Goal: Task Accomplishment & Management: Complete application form

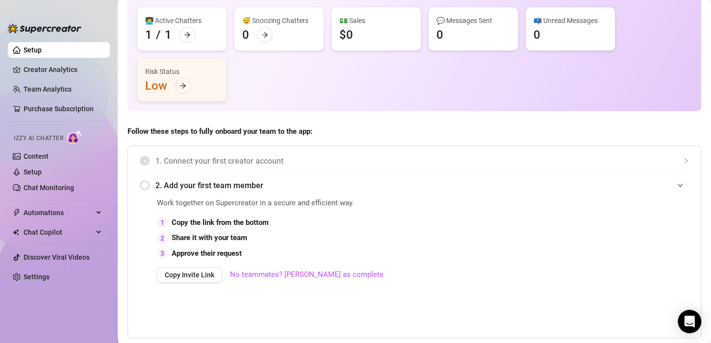
scroll to position [78, 0]
click at [184, 77] on div at bounding box center [183, 85] width 16 height 16
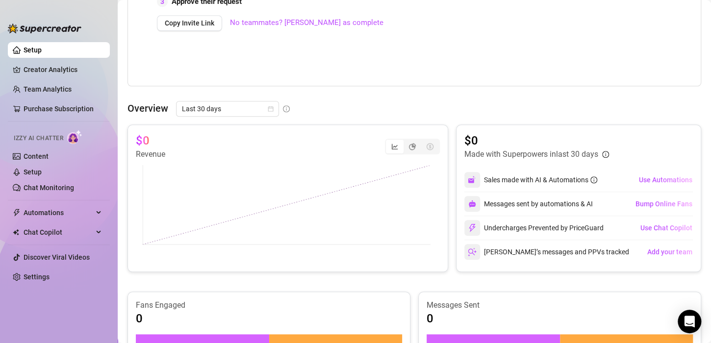
scroll to position [329, 0]
click at [71, 64] on link "Creator Analytics" at bounding box center [63, 70] width 78 height 16
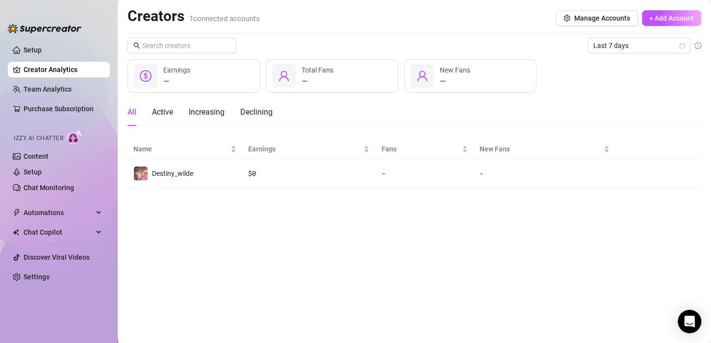
click at [72, 99] on ul "Setup Creator Analytics Team Analytics Purchase Subscription Izzy AI Chatter Co…" at bounding box center [59, 184] width 102 height 292
click at [64, 92] on link "Team Analytics" at bounding box center [48, 89] width 48 height 8
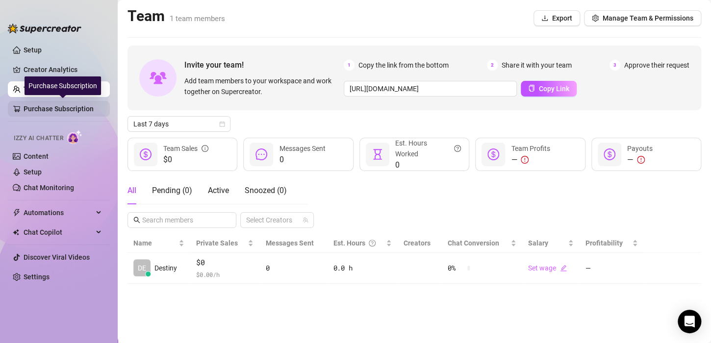
click at [72, 109] on link "Purchase Subscription" at bounding box center [63, 109] width 78 height 16
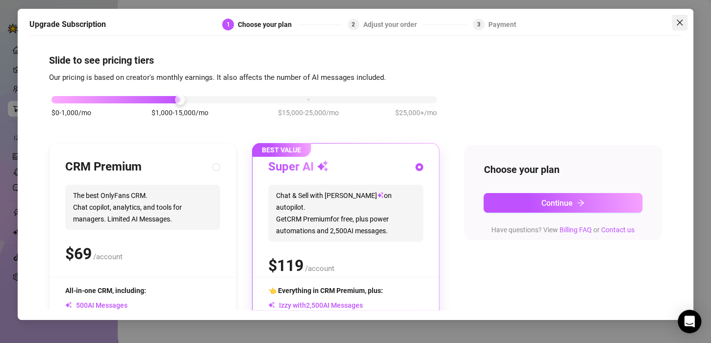
click at [680, 20] on icon "close" at bounding box center [679, 23] width 8 height 8
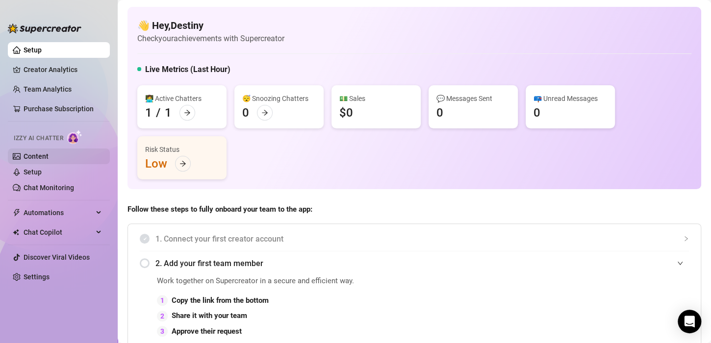
click at [49, 160] on link "Content" at bounding box center [36, 156] width 25 height 8
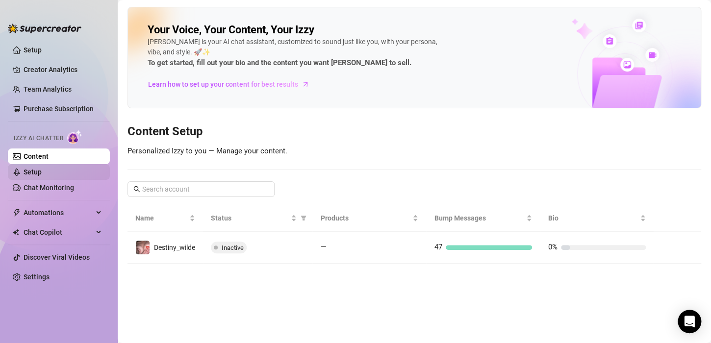
click at [42, 175] on link "Setup" at bounding box center [33, 172] width 18 height 8
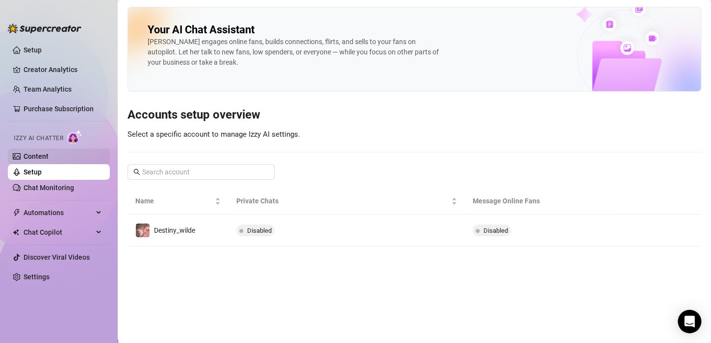
click at [49, 154] on link "Content" at bounding box center [36, 156] width 25 height 8
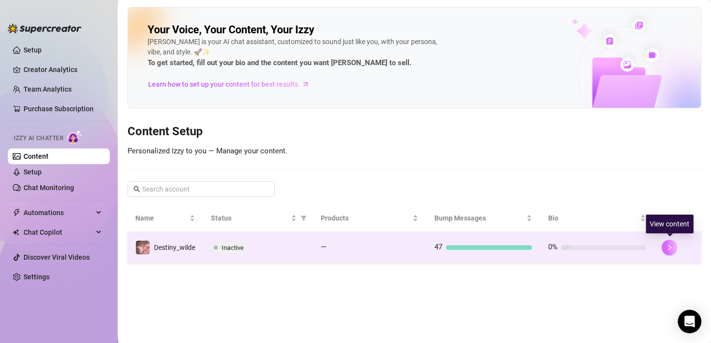
click at [669, 243] on button "button" at bounding box center [669, 248] width 16 height 16
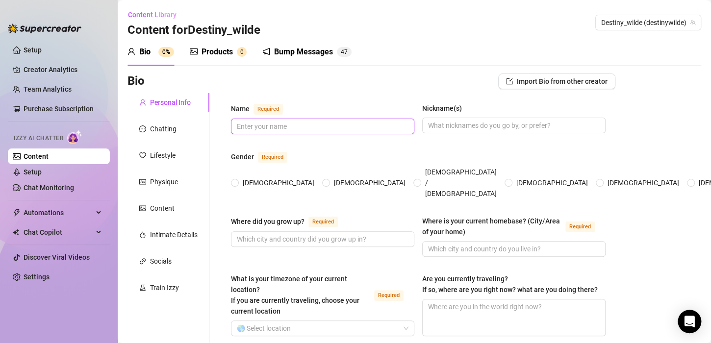
click at [259, 128] on input "Name Required" at bounding box center [322, 126] width 170 height 11
type input "d"
type input "Destiny"
click at [256, 177] on span "[DEMOGRAPHIC_DATA]" at bounding box center [278, 182] width 79 height 11
click at [237, 180] on input "[DEMOGRAPHIC_DATA]" at bounding box center [235, 183] width 4 height 6
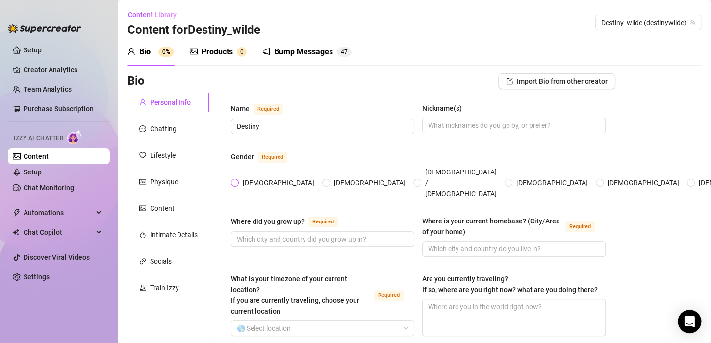
radio input "true"
click at [458, 128] on input "Nickname(s)" at bounding box center [513, 125] width 170 height 11
type input "Destiny"
click at [291, 234] on input "Where did you grow up? Required" at bounding box center [322, 239] width 170 height 11
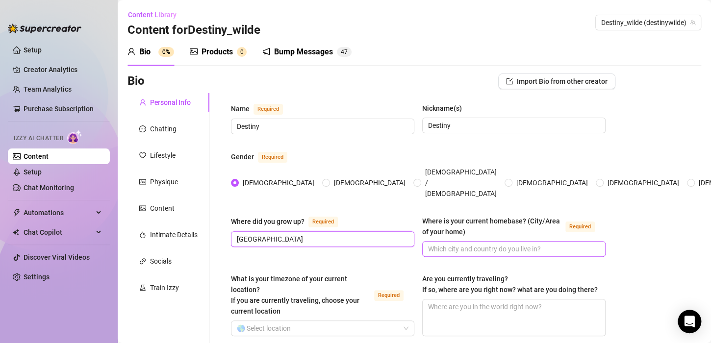
type input "[GEOGRAPHIC_DATA]"
click at [466, 244] on input "Where is your current homebase? (City/Area of your home) Required" at bounding box center [513, 249] width 170 height 11
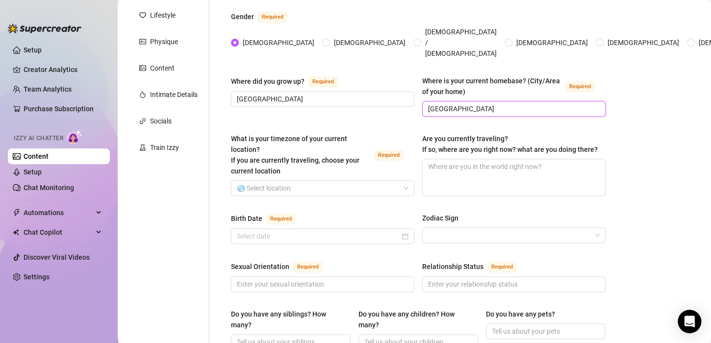
scroll to position [175, 0]
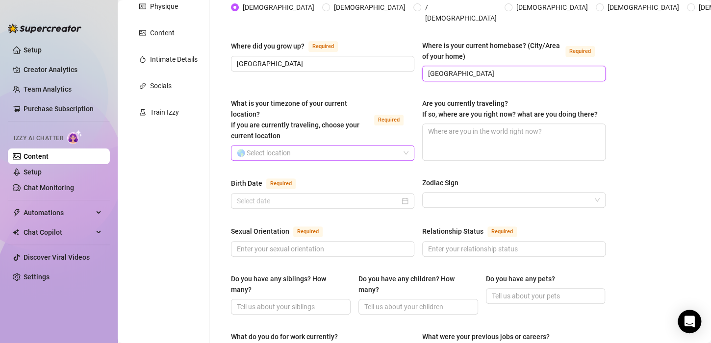
type input "[GEOGRAPHIC_DATA]"
click at [296, 146] on input "What is your timezone of your current location? If you are currently traveling,…" at bounding box center [318, 153] width 163 height 15
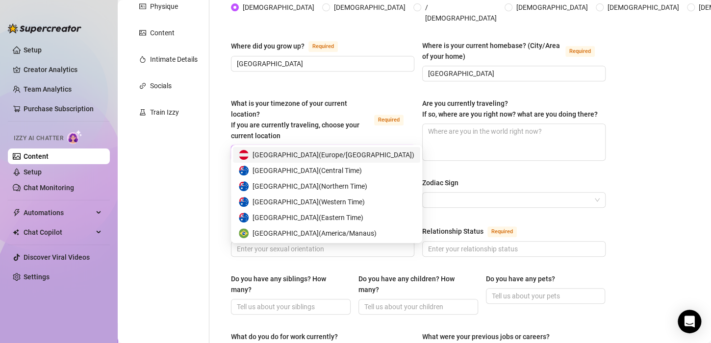
type input "Aust"
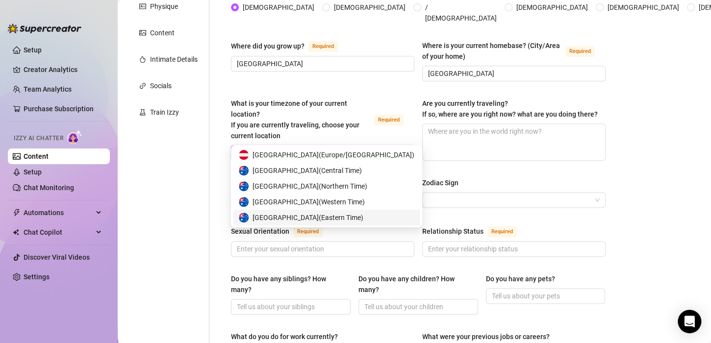
click at [279, 219] on span "Australia ( Eastern Time )" at bounding box center [307, 217] width 111 height 11
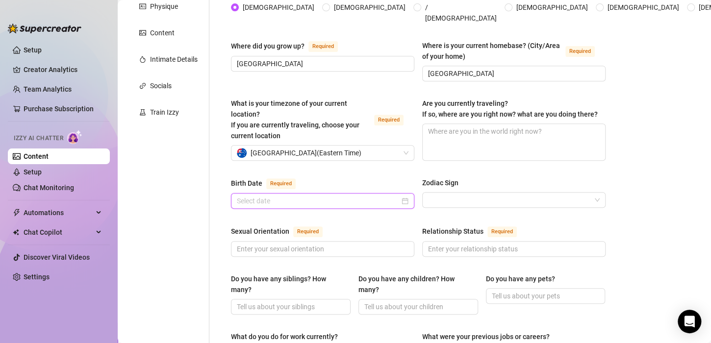
click at [245, 196] on input "Birth Date Required" at bounding box center [318, 201] width 163 height 11
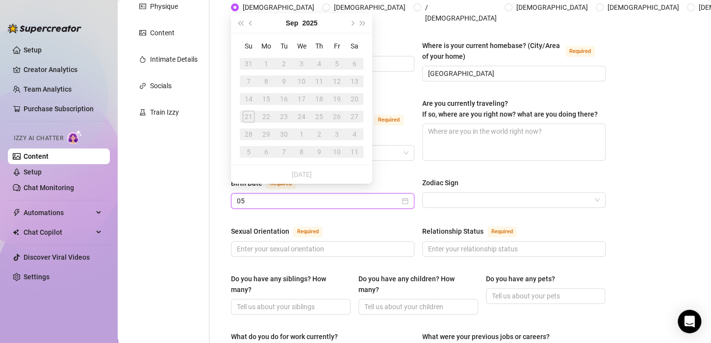
type input "0"
click at [249, 25] on button "Previous month (PageUp)" at bounding box center [251, 23] width 11 height 20
click at [243, 25] on span "Last year (Control + left)" at bounding box center [240, 23] width 5 height 5
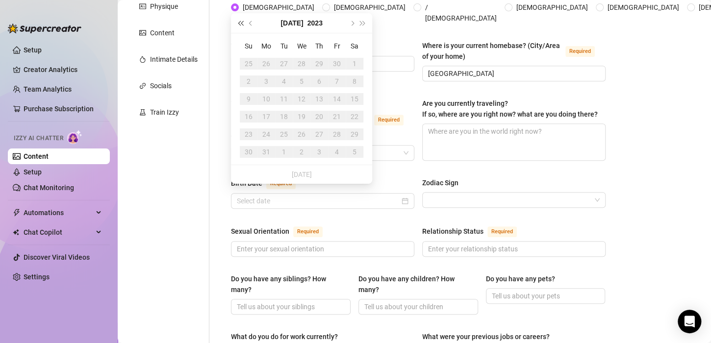
click at [243, 25] on span "Last year (Control + left)" at bounding box center [240, 23] width 5 height 5
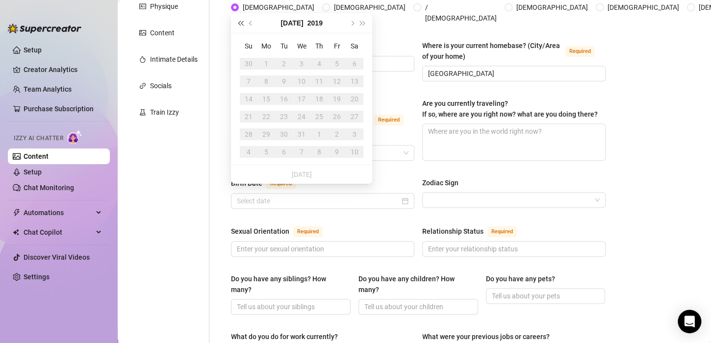
click at [243, 25] on span "Last year (Control + left)" at bounding box center [240, 23] width 5 height 5
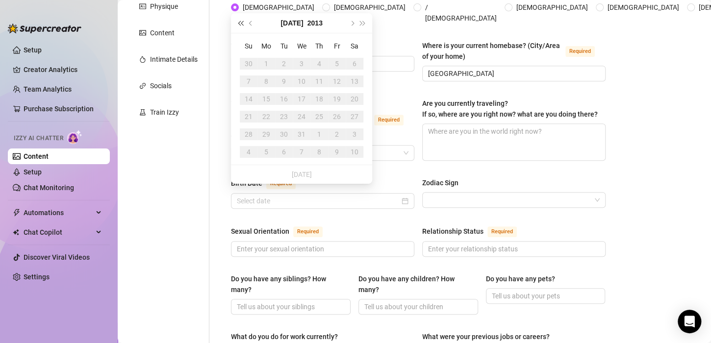
click at [243, 25] on span "Last year (Control + left)" at bounding box center [240, 23] width 5 height 5
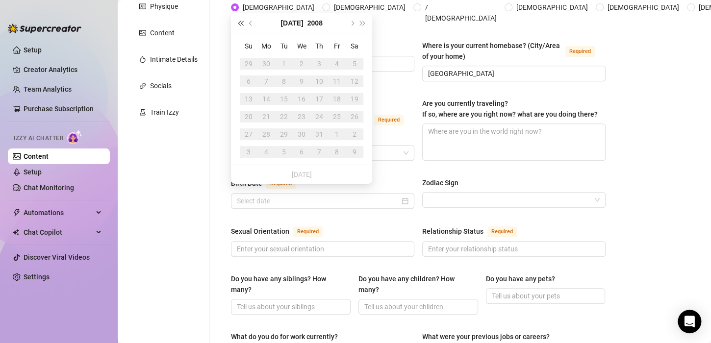
click at [243, 25] on span "Last year (Control + left)" at bounding box center [240, 23] width 5 height 5
click at [365, 25] on button "Next year (Control + right)" at bounding box center [362, 23] width 11 height 20
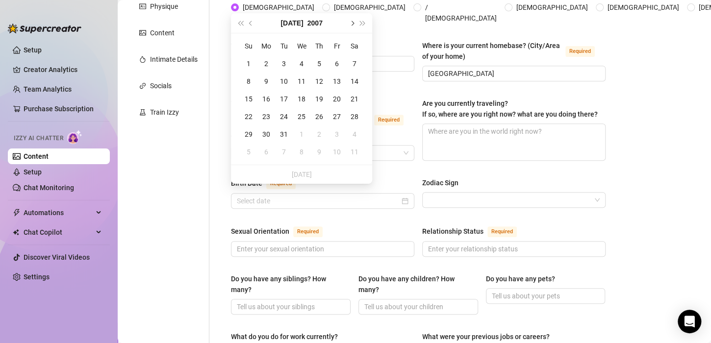
click at [350, 25] on button "Next month (PageDown)" at bounding box center [351, 23] width 11 height 20
click at [249, 25] on button "Previous month (PageUp)" at bounding box center [251, 23] width 11 height 20
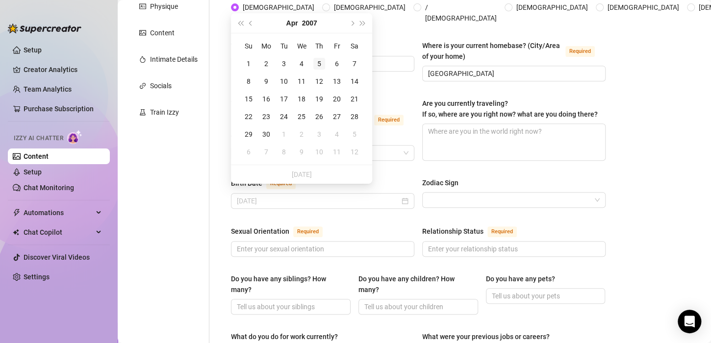
type input "[DATE]"
click at [319, 59] on div "5" at bounding box center [319, 64] width 12 height 12
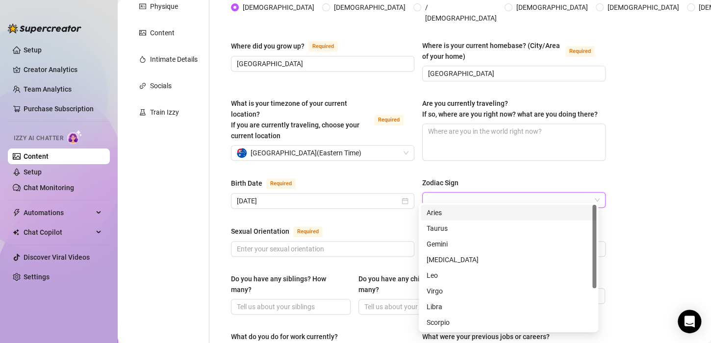
click at [458, 193] on input "Zodiac Sign" at bounding box center [509, 200] width 163 height 15
click at [434, 215] on div "Aries" at bounding box center [508, 212] width 164 height 11
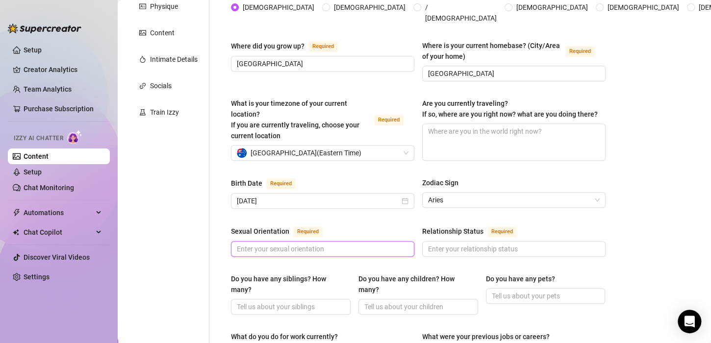
click at [280, 244] on input "Sexual Orientation Required" at bounding box center [322, 249] width 170 height 11
type input "[DEMOGRAPHIC_DATA]"
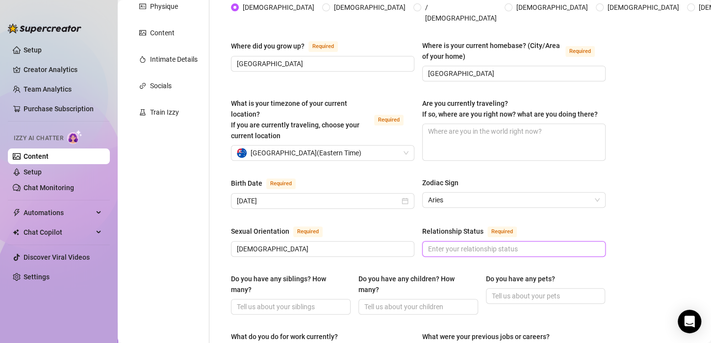
click at [439, 244] on input "Relationship Status Required" at bounding box center [513, 249] width 170 height 11
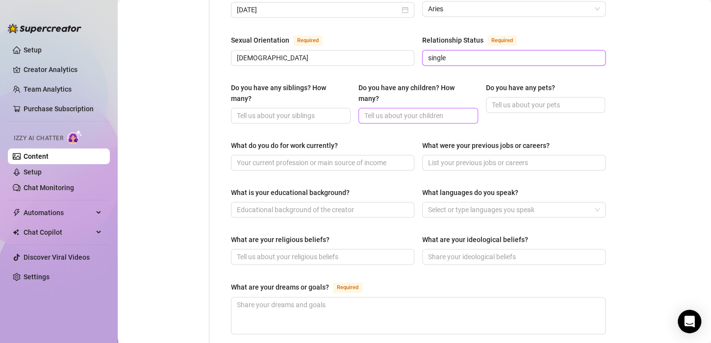
scroll to position [390, 0]
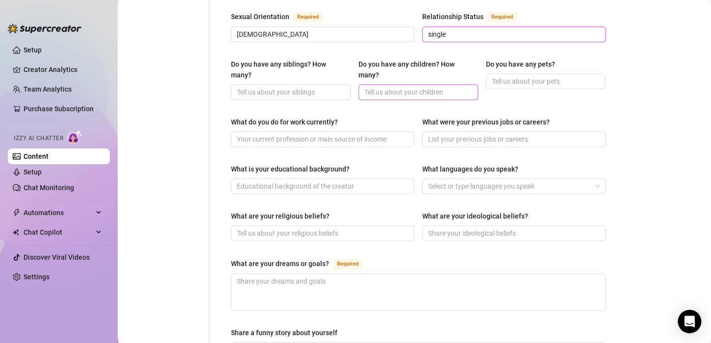
type input "single"
click at [374, 87] on input "Do you have any children? How many?" at bounding box center [417, 92] width 106 height 11
type input "0"
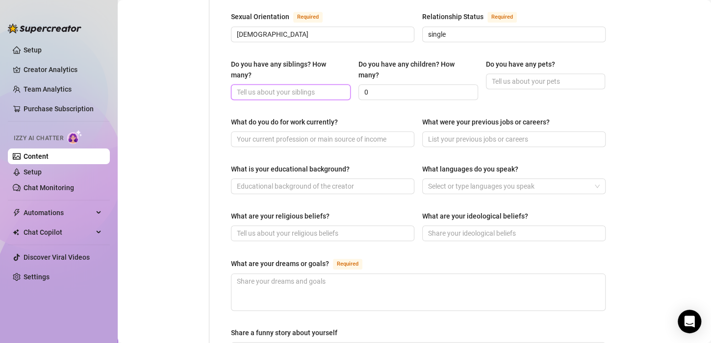
click at [327, 87] on input "Do you have any siblings? How many?" at bounding box center [290, 92] width 106 height 11
type input "0"
click at [499, 76] on input "Do you have any pets?" at bounding box center [545, 81] width 106 height 11
type input "-"
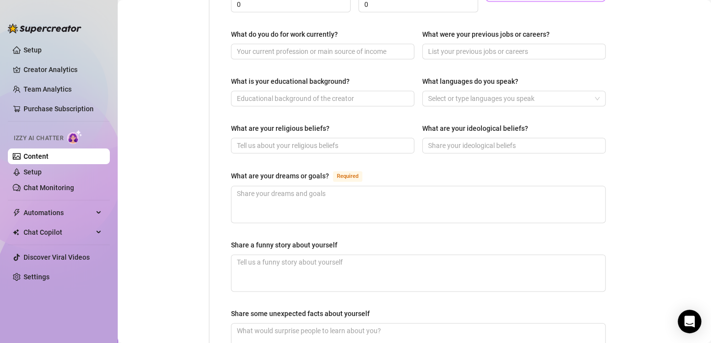
scroll to position [478, 0]
click at [484, 91] on div at bounding box center [508, 98] width 169 height 14
type input "0"
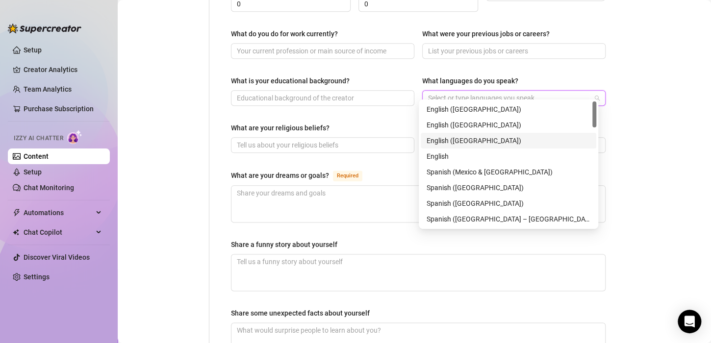
click at [471, 138] on div "English ([GEOGRAPHIC_DATA])" at bounding box center [508, 140] width 164 height 11
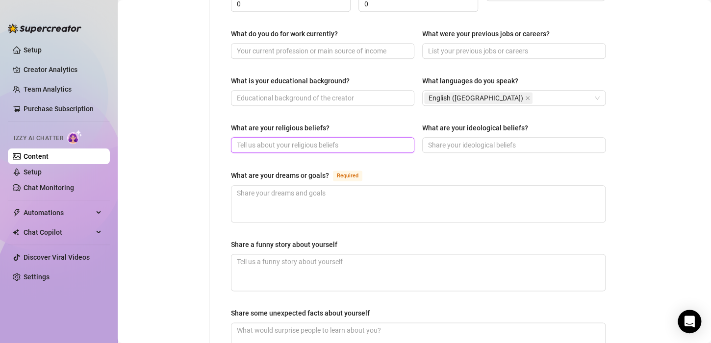
click at [324, 141] on input "What are your religious beliefs?" at bounding box center [322, 145] width 170 height 11
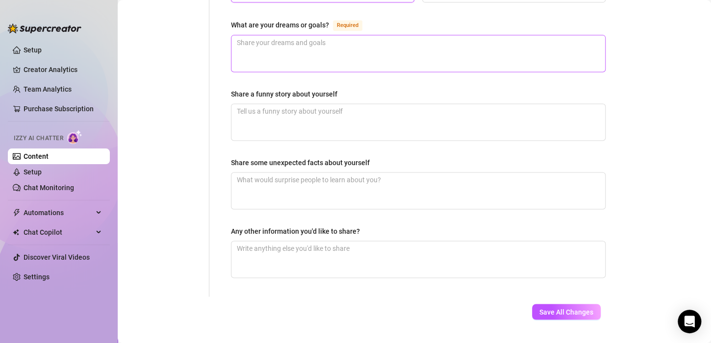
scroll to position [643, 0]
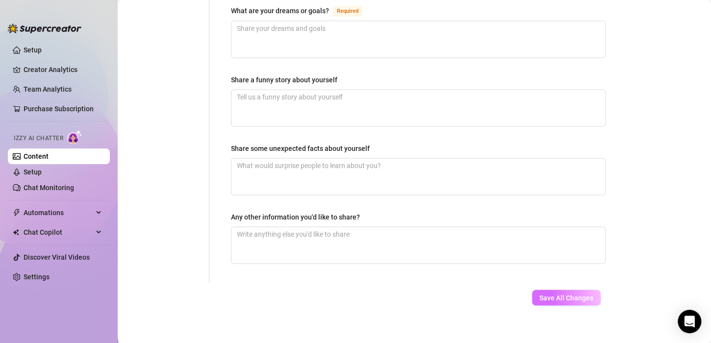
click at [543, 294] on span "Save All Changes" at bounding box center [566, 298] width 54 height 8
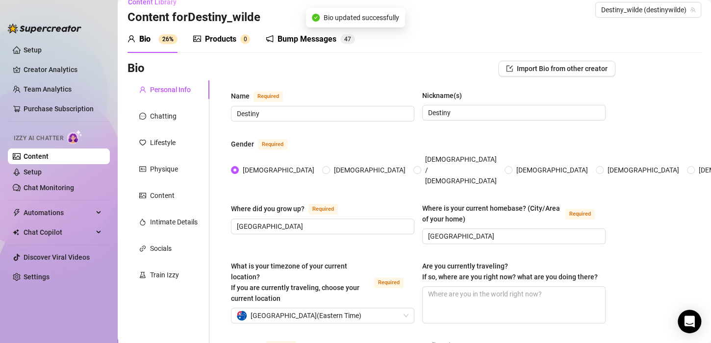
scroll to position [8, 0]
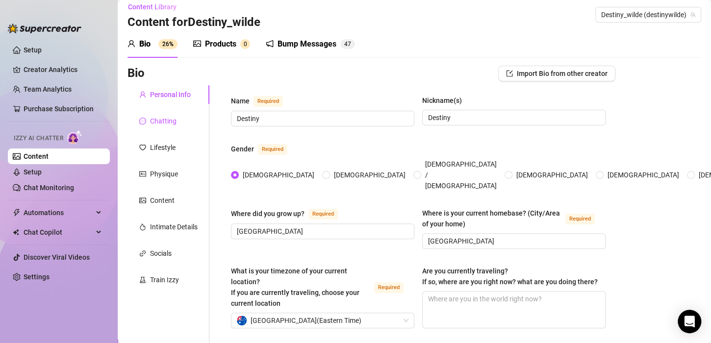
click at [155, 125] on div "Chatting" at bounding box center [163, 121] width 26 height 11
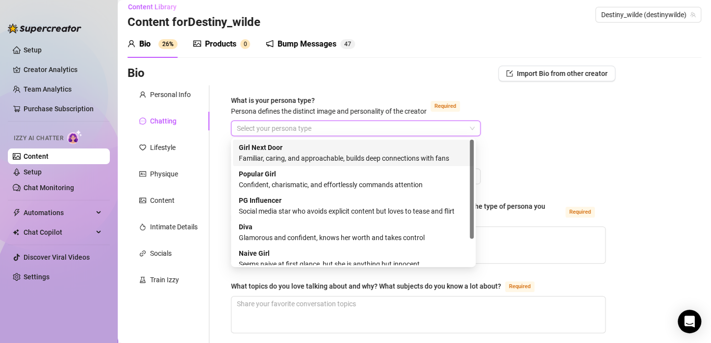
click at [342, 129] on input "What is your persona type? [PERSON_NAME] defines the distinct image and persona…" at bounding box center [351, 128] width 229 height 15
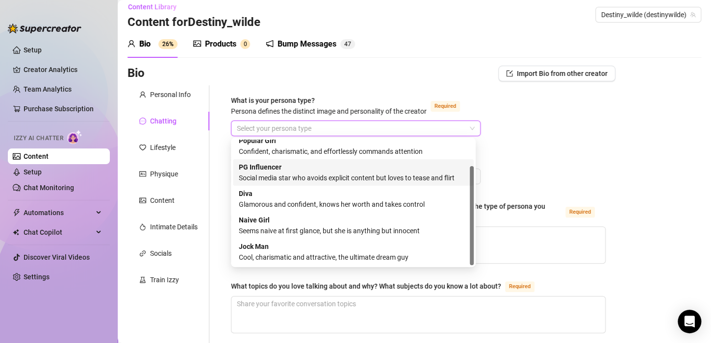
scroll to position [33, 0]
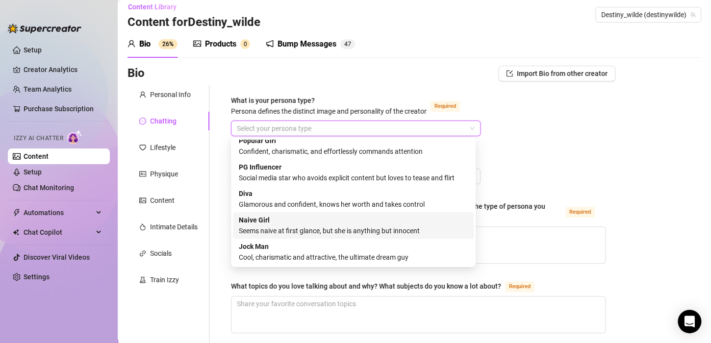
click at [274, 239] on div "Jock Man Cool, charismatic and attractive, the ultimate dream guy" at bounding box center [353, 252] width 241 height 26
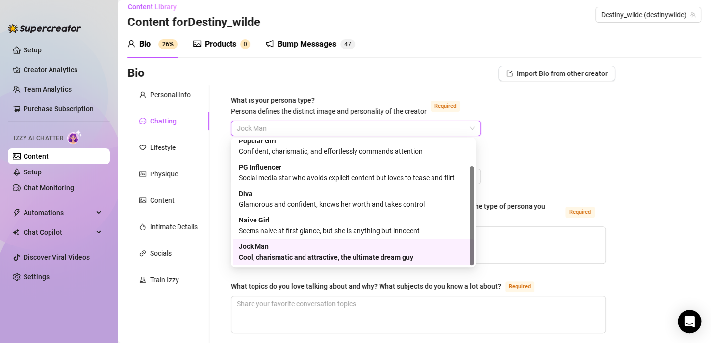
click at [282, 125] on span "Jock Man" at bounding box center [356, 128] width 238 height 15
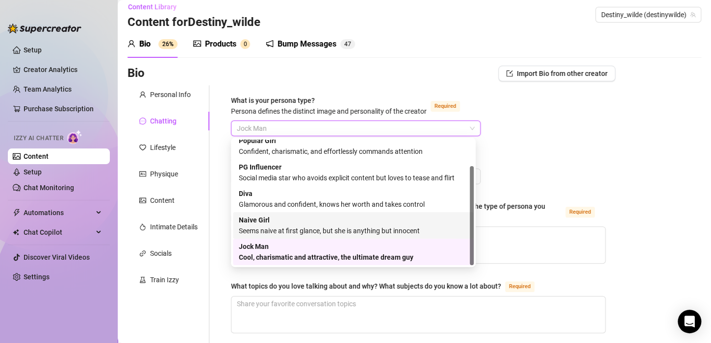
click at [259, 224] on strong "Naive Girl" at bounding box center [254, 220] width 31 height 8
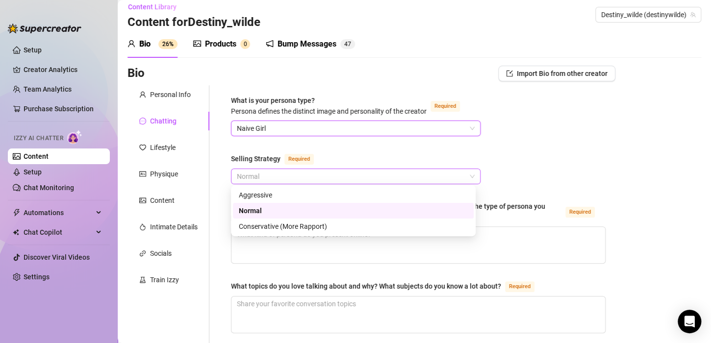
click at [275, 180] on span "Normal" at bounding box center [356, 176] width 238 height 15
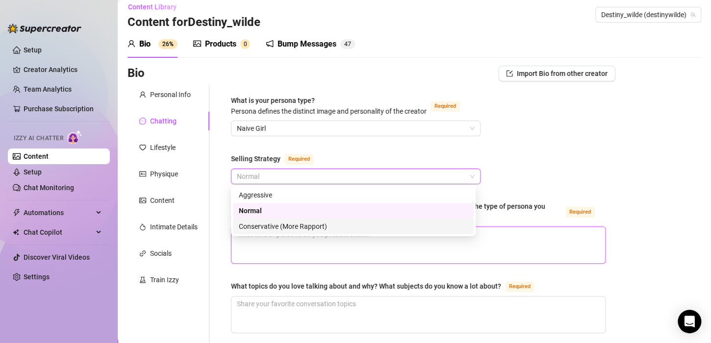
click at [257, 250] on textarea "How would you describe your online personality? How do your fans see you or the…" at bounding box center [418, 245] width 374 height 36
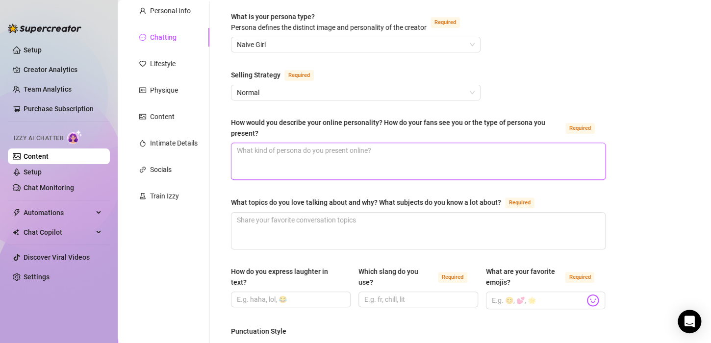
scroll to position [92, 0]
type textarea "t"
type textarea "th"
type textarea "t"
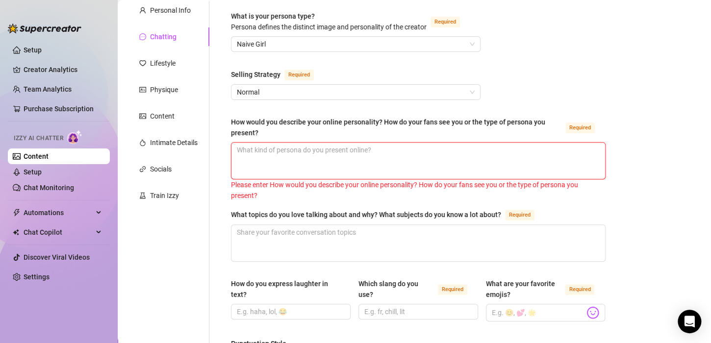
type textarea "T"
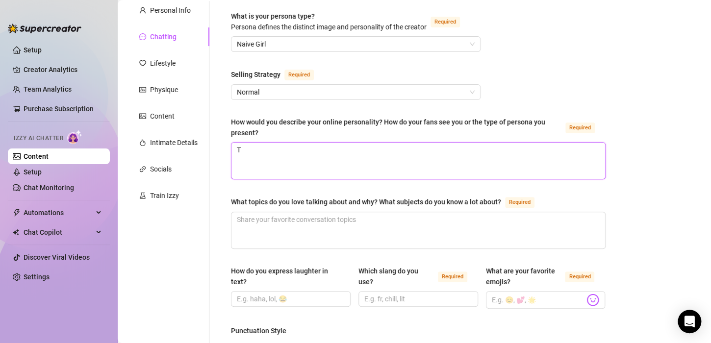
type textarea "Th"
type textarea "The"
type textarea "The te"
type textarea "The tea"
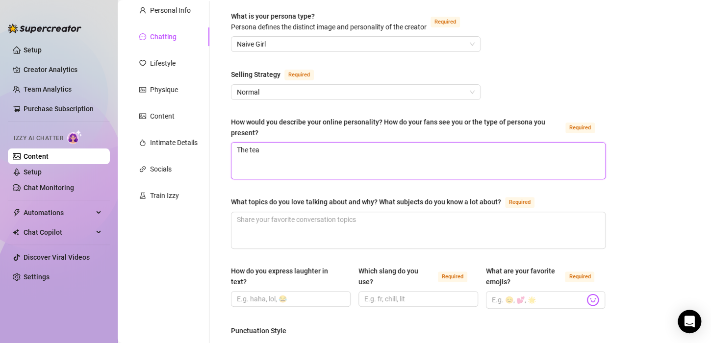
type textarea "The teas"
type textarea "The teasi"
type textarea "The teasin"
type textarea "The teasing"
type textarea "The teasing t"
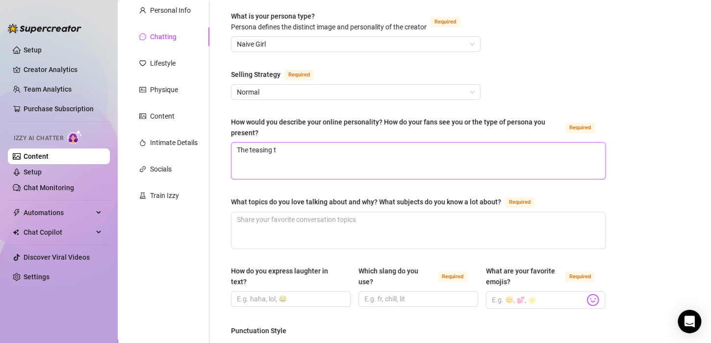
type textarea "The teasing te"
type textarea "The teasing tem"
type textarea "The teasing temp"
type textarea "The teasing tempt"
type textarea "The teasing tempte"
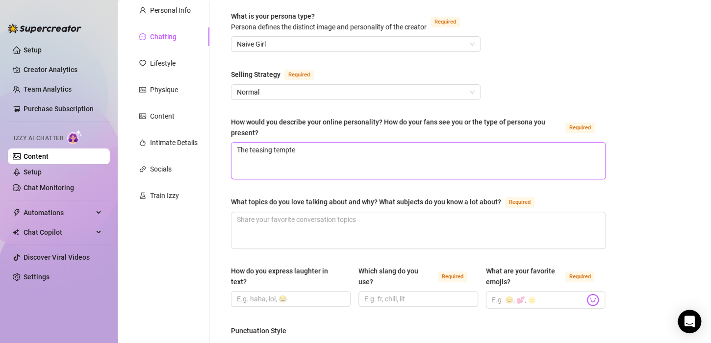
type textarea "The teasing tempter"
type textarea "The teasing temptere"
type textarea "The teasing tempteres"
type textarea "The teasing tempteress"
type textarea "The teasing tempteres"
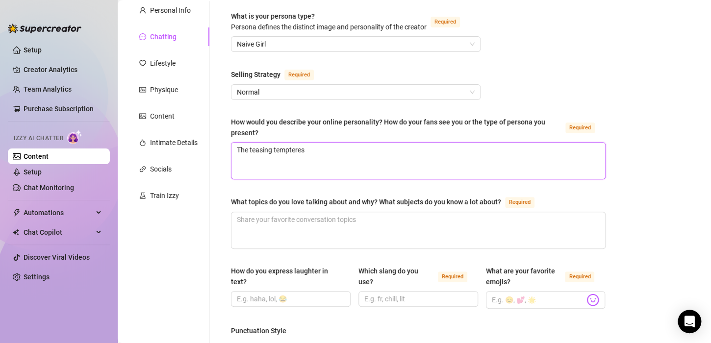
type textarea "The teasing temptere"
type textarea "The teasing tempter"
type textarea "The teasing tempte"
type textarea "The teasing tempt"
type textarea "The teasing temptr"
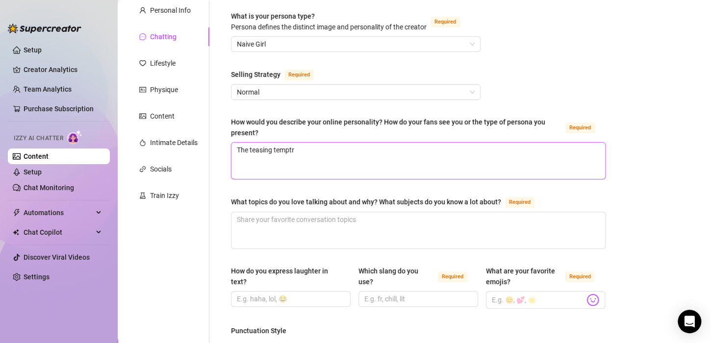
type textarea "The teasing temptre"
type textarea "The teasing temptres"
type textarea "The teasing temptress"
type textarea "The teasing temptress w"
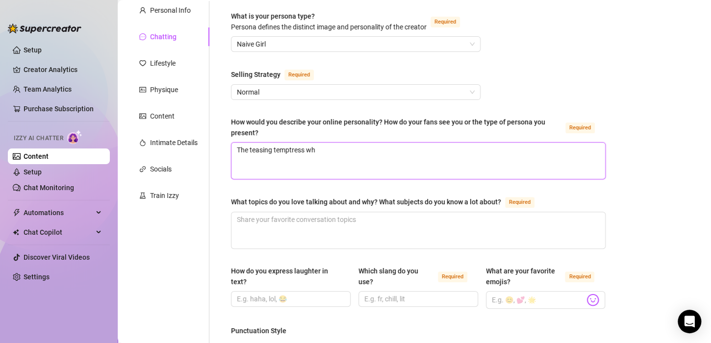
type textarea "The teasing temptress who"
type textarea "The teasing temptress who sh"
type textarea "The teasing temptress who sha"
type textarea "The teasing temptress who shar"
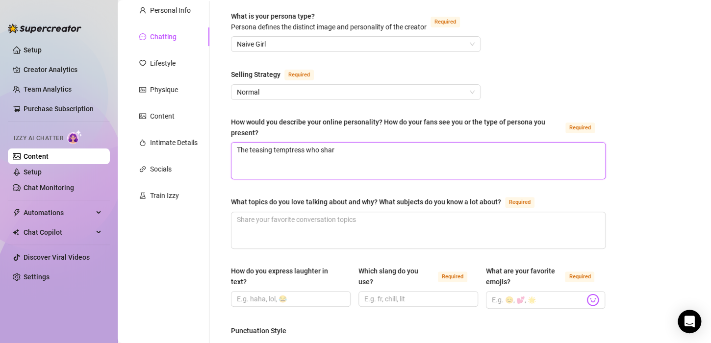
type textarea "The teasing temptress who share"
type textarea "The teasing temptress who shares"
type textarea "The teasing temptress who shares j"
type textarea "The teasing temptress who shares ju"
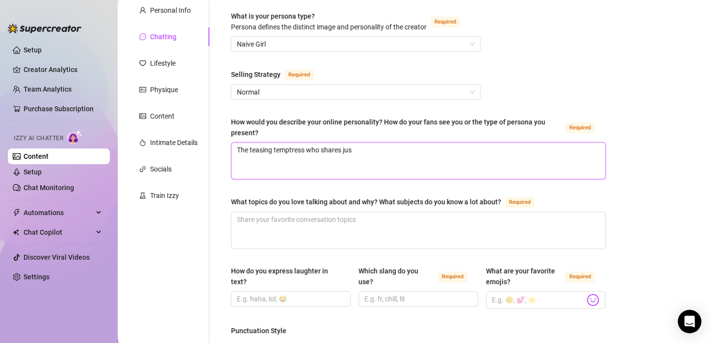
type textarea "The teasing temptress who shares just"
type textarea "The teasing temptress who shares justr"
type textarea "The teasing temptress who shares just"
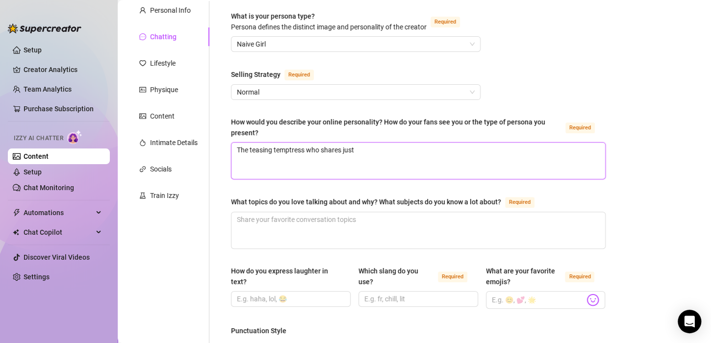
type textarea "The teasing temptress who shares just"
type textarea "The teasing temptress who shares just e"
type textarea "The teasing temptress who shares just [PERSON_NAME]"
type textarea "The teasing temptress who shares just enough"
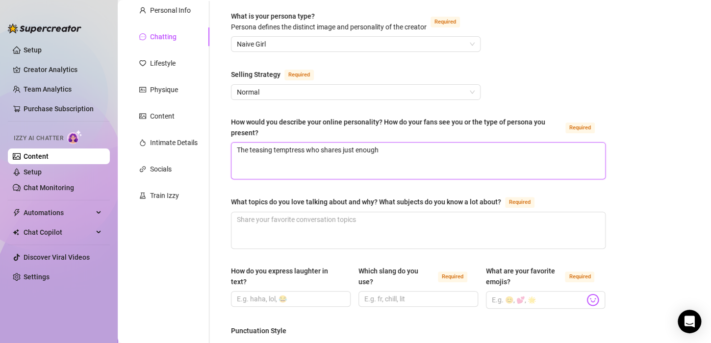
type textarea "The teasing temptress who shares just enough"
type textarea "The teasing temptress who shares just enough t"
type textarea "The teasing temptress who shares just enough to"
type textarea "The teasing temptress who shares just enough to k"
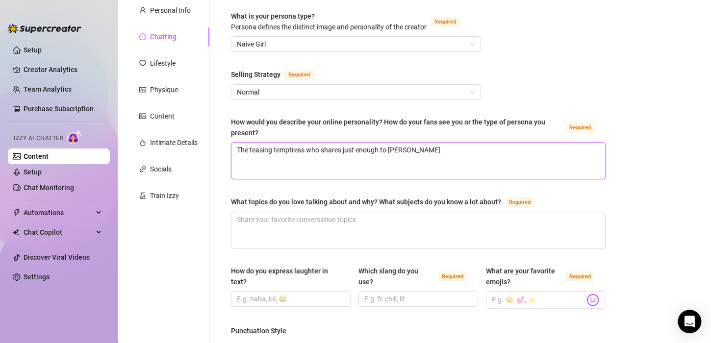
type textarea "The teasing temptress who shares just enough to keep"
type textarea "The teasing temptress who shares just enough to keep th"
type textarea "The teasing temptress who shares just enough to keep them"
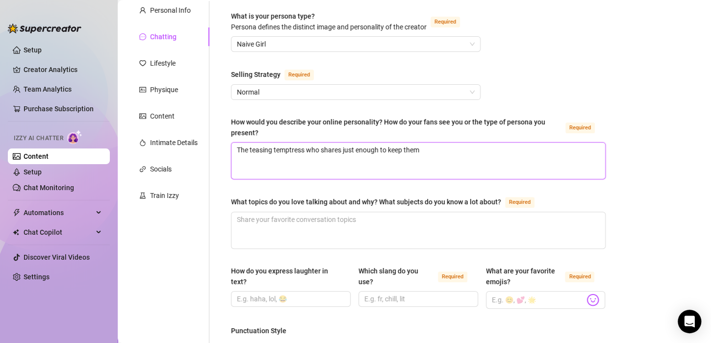
type textarea "The teasing temptress who shares just enough to keep them h"
type textarea "The teasing temptress who shares just enough to keep them ho"
type textarea "The teasing temptress who shares just enough to keep them hoo"
type textarea "The teasing temptress who shares just enough to keep them hook"
type textarea "The teasing temptress who shares just enough to keep them [PERSON_NAME]"
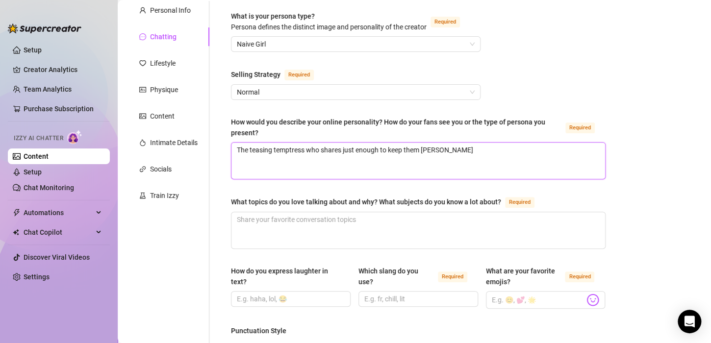
type textarea "The teasing temptress who shares just enough to keep them hooked"
type textarea "The teasing temptress who shares just enough to keep them hooked."
type textarea "The teasing temptress who shares just enough to keep them hooked. F"
type textarea "The teasing temptress who shares just enough to keep them hooked. [GEOGRAPHIC_D…"
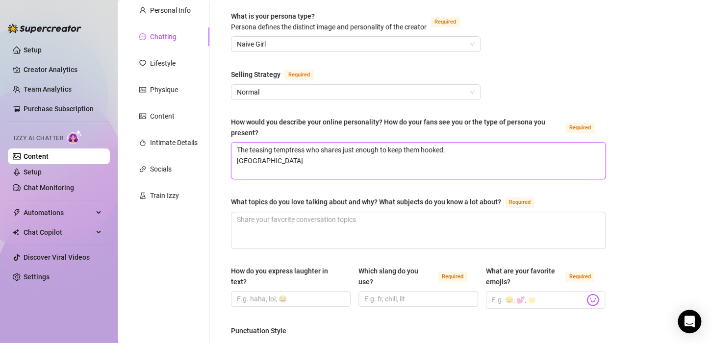
type textarea "The teasing temptress who shares just enough to keep them hooked. F"
type textarea "The teasing temptress who shares just enough to keep them hooked. Fl"
type textarea "The teasing temptress who shares just enough to keep them hooked. Fli"
type textarea "The teasing temptress who shares just enough to keep them hooked. Flir"
type textarea "The teasing temptress who shares just enough to keep them hooked. Flirty"
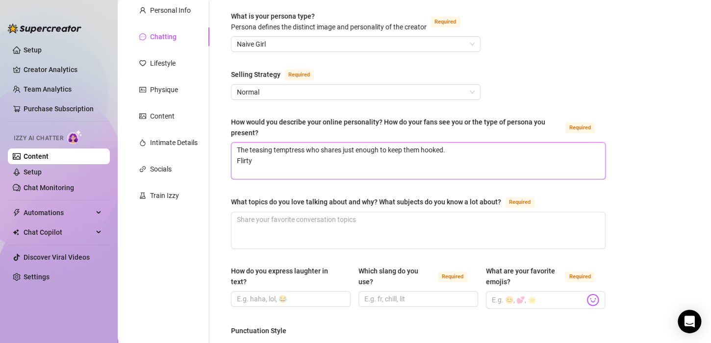
type textarea "The teasing temptress who shares just enough to keep them hooked. Flirty["
type textarea "The teasing temptress who shares just enough to keep them hooked. Flirty"
type textarea "The teasing temptress who shares just enough to keep them hooked. Flirty="
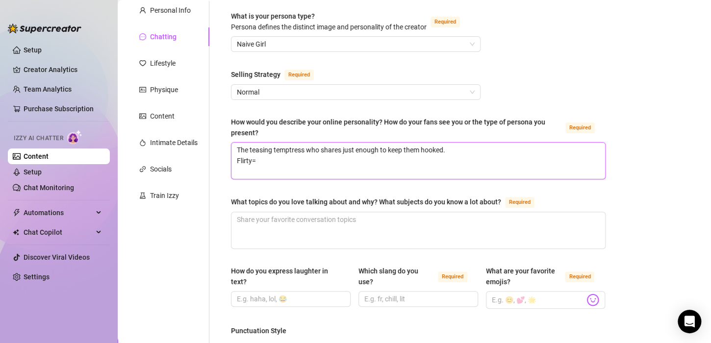
type textarea "The teasing temptress who shares just enough to keep them hooked. Flirty"
type textarea "The teasing temptress who shares just enough to keep them hooked. Flirty-"
type textarea "The teasing temptress who shares just enough to keep them hooked. Flirty- l"
type textarea "The teasing temptress who shares just enough to keep them hooked. Flirty- li"
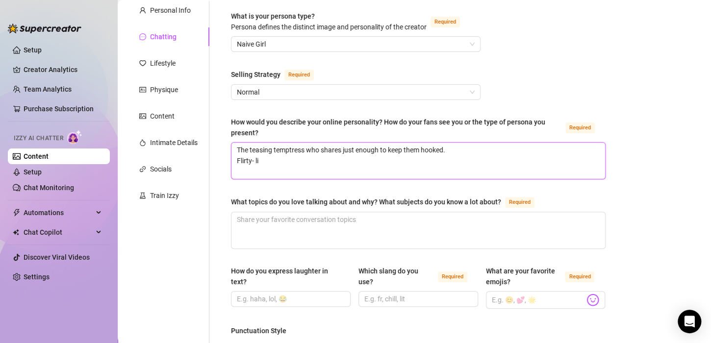
type textarea "The teasing temptress who shares just enough to keep them hooked. Flirty- lik"
type textarea "The teasing temptress who shares just enough to keep them hooked. Flirty- like"
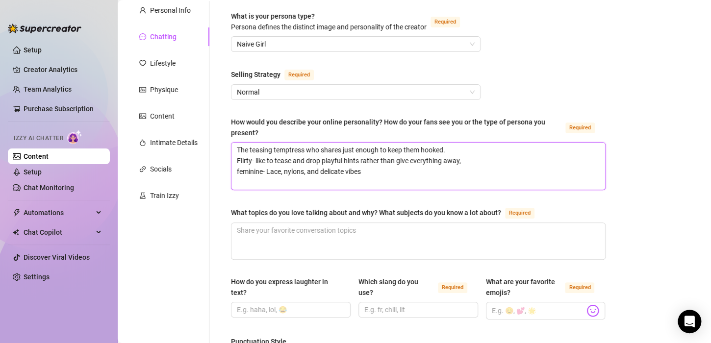
scroll to position [0, 0]
click at [327, 163] on textarea "The teasing temptress who shares just enough to keep them hooked. Flirty- like …" at bounding box center [418, 166] width 374 height 47
click at [339, 185] on textarea "The teasing temptress who shares just enough to keep them hooked. Flirty- like …" at bounding box center [418, 166] width 374 height 47
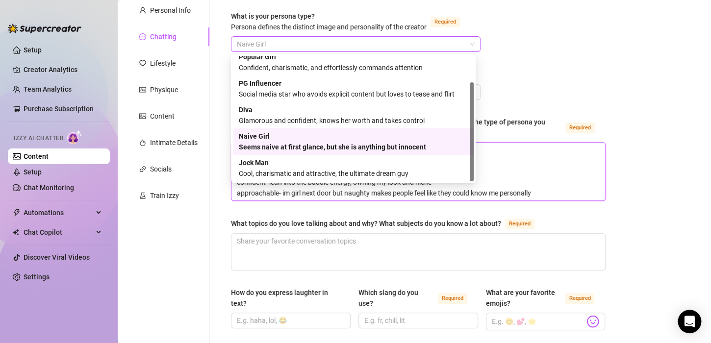
click at [327, 41] on span "Naive Girl" at bounding box center [356, 44] width 238 height 15
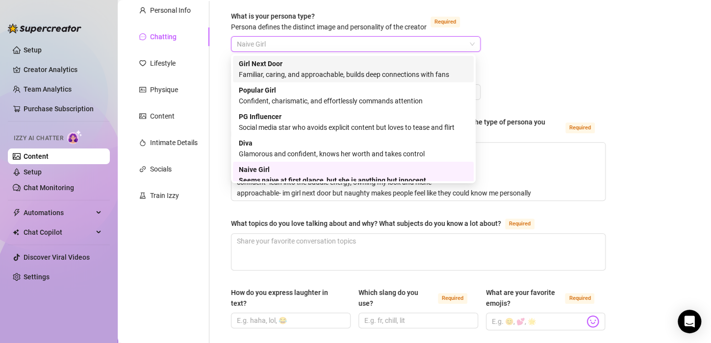
click at [282, 68] on div "Girl Next Door Familiar, caring, and approachable, builds deep connections with…" at bounding box center [353, 69] width 229 height 22
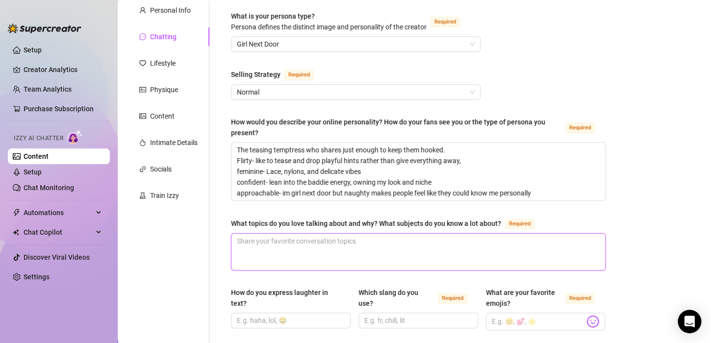
click at [259, 253] on textarea "What topics do you love talking about and why? What subjects do you know a lot …" at bounding box center [418, 252] width 374 height 36
click at [258, 317] on input "How do you express laughter in text?" at bounding box center [290, 320] width 106 height 11
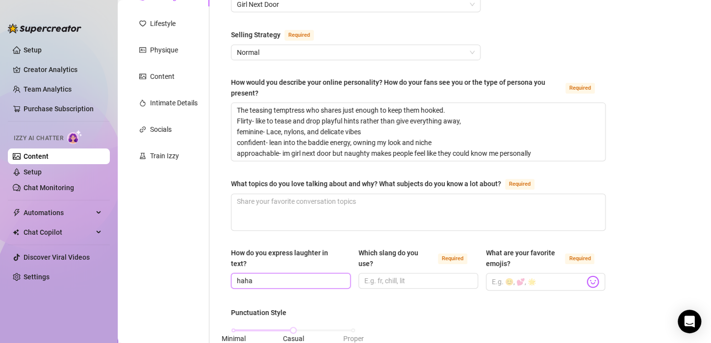
scroll to position [147, 0]
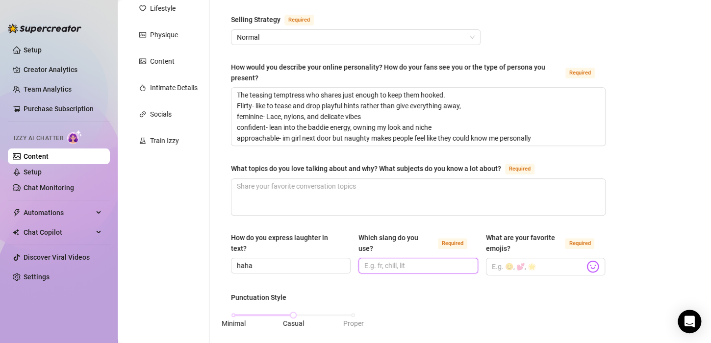
click at [374, 264] on input "Which slang do you use? Required" at bounding box center [417, 265] width 106 height 11
click at [586, 272] on span at bounding box center [546, 267] width 120 height 18
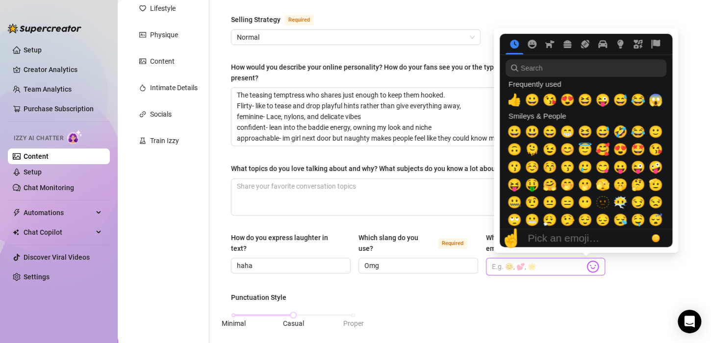
click at [586, 264] on img at bounding box center [592, 266] width 13 height 13
click at [599, 152] on span "🥰" at bounding box center [602, 150] width 15 height 14
click at [639, 166] on span "😜" at bounding box center [637, 167] width 15 height 14
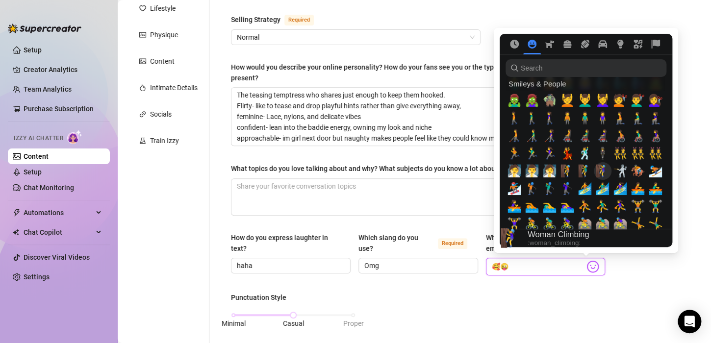
scroll to position [702, 0]
click at [586, 264] on img at bounding box center [592, 266] width 13 height 13
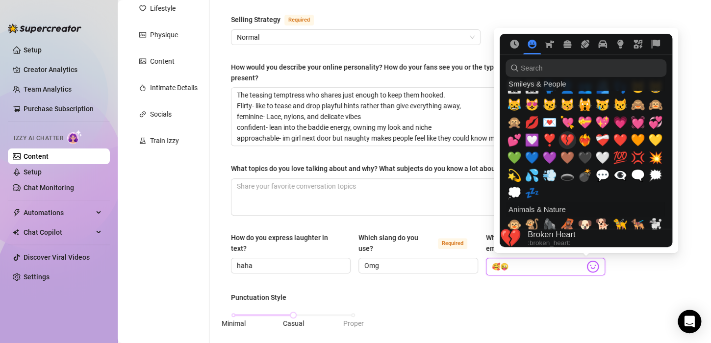
scroll to position [961, 0]
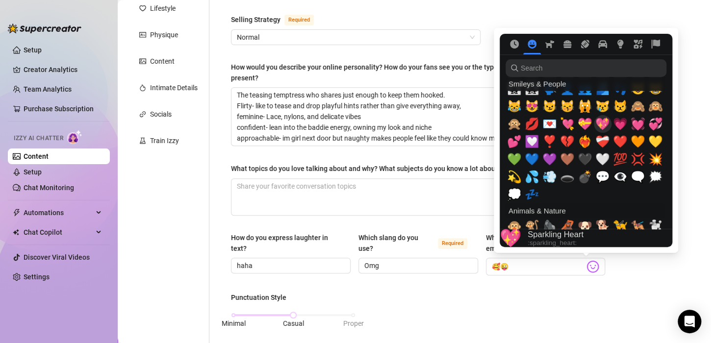
click at [599, 122] on span "💖" at bounding box center [602, 124] width 15 height 14
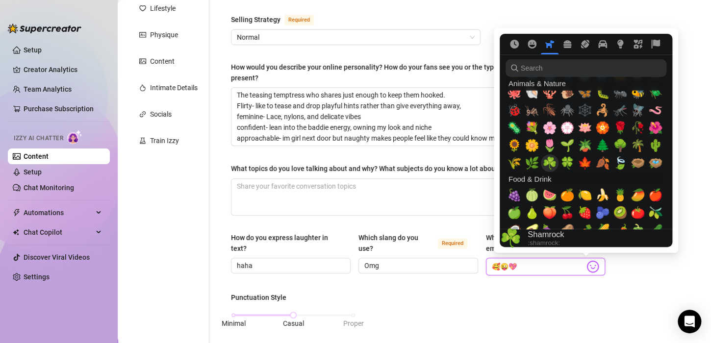
scroll to position [1288, 0]
click at [548, 129] on span "🌸" at bounding box center [549, 129] width 15 height 14
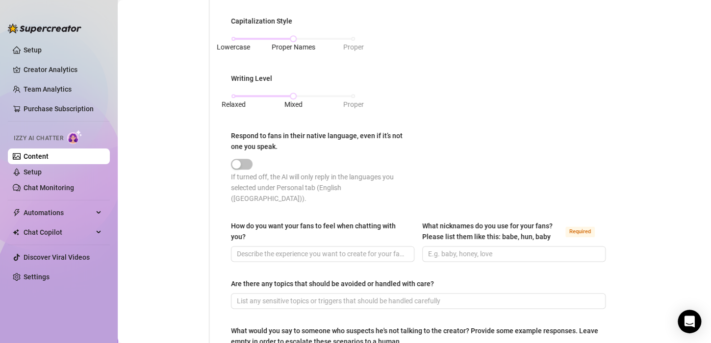
scroll to position [482, 0]
click at [237, 163] on div "button" at bounding box center [236, 163] width 9 height 9
click at [237, 166] on div "button" at bounding box center [236, 163] width 9 height 9
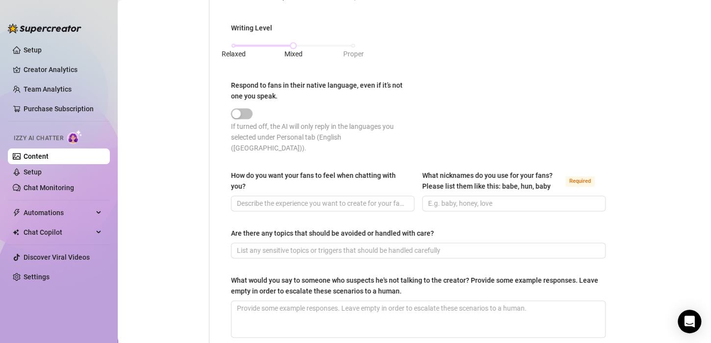
scroll to position [533, 0]
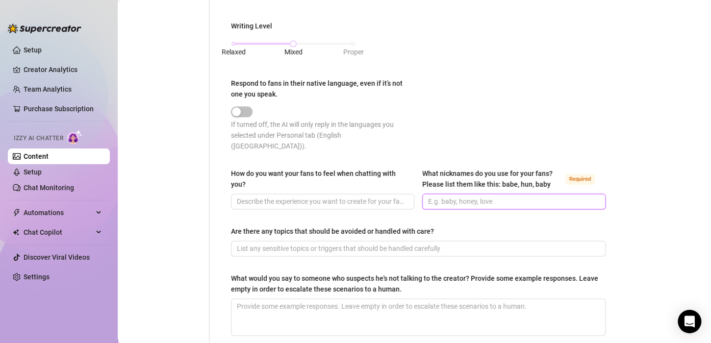
click at [437, 196] on input "What nicknames do you use for your fans? Please list them like this: babe, hun,…" at bounding box center [513, 201] width 170 height 11
click at [250, 196] on input "How do you want your fans to feel when chatting with you?" at bounding box center [322, 201] width 170 height 11
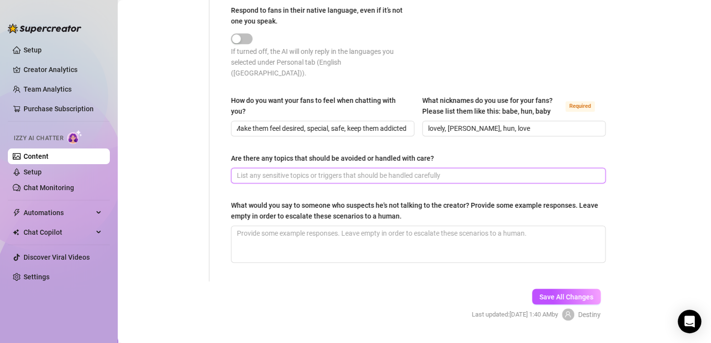
scroll to position [0, 0]
click at [272, 170] on input "Are there any topics that should be avoided or handled with care?" at bounding box center [417, 175] width 361 height 11
click at [266, 230] on textarea "What would you say to someone who suspects he's not talking to the creator? Pro…" at bounding box center [418, 244] width 374 height 36
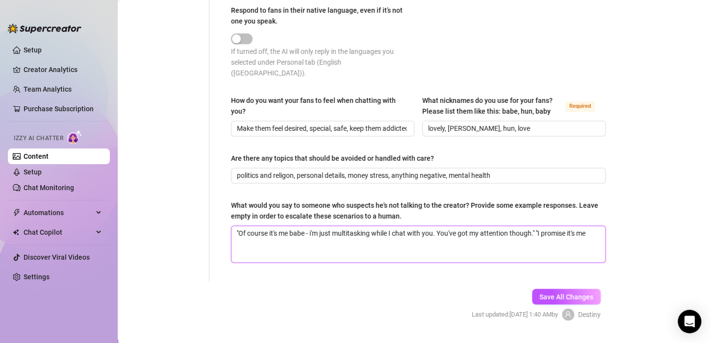
click at [541, 226] on textarea "''Of course it's me babe - i'm just multitasking while I chat with you. You've …" at bounding box center [418, 244] width 374 height 36
click at [299, 230] on textarea "''Of course it's me babe - i'm just multitasking while I chat with you. You've …" at bounding box center [418, 244] width 374 height 36
click at [540, 226] on textarea "''Of course it's me babe - i'm just multitasking while I chat with you. You've …" at bounding box center [418, 244] width 374 height 36
click at [238, 226] on textarea "''Of course it's me babe - i'm just multitasking while I chat with you. You've …" at bounding box center [418, 244] width 374 height 36
click at [244, 240] on textarea "Of course it's me babe - i'm just multitasking while I chat with you. You've go…" at bounding box center [418, 244] width 374 height 36
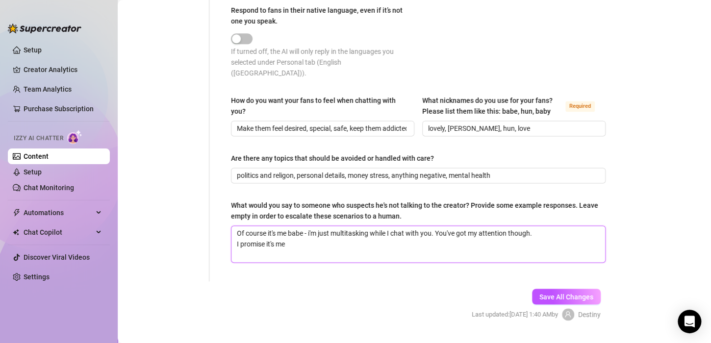
click at [301, 233] on textarea "Of course it's me babe - i'm just multitasking while I chat with you. You've go…" at bounding box center [418, 244] width 374 height 36
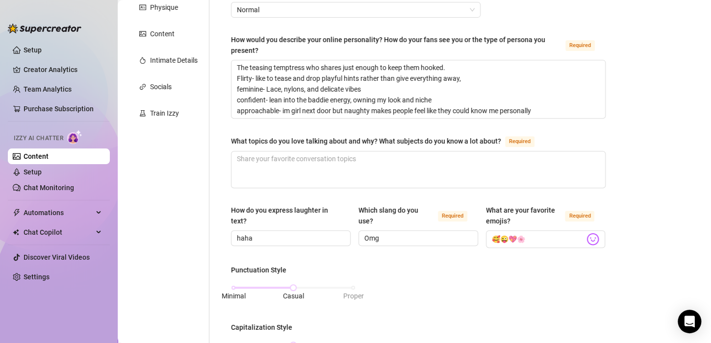
scroll to position [154, 0]
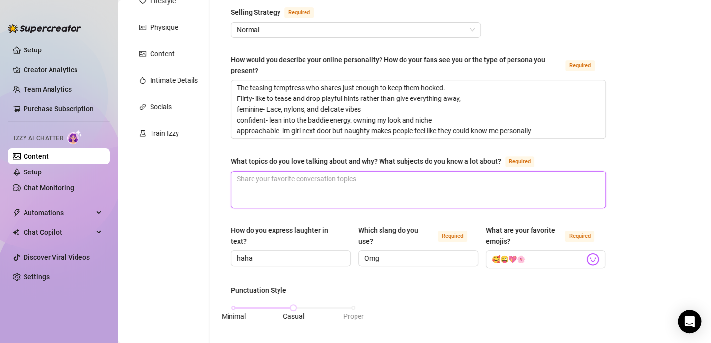
click at [254, 181] on textarea "What topics do you love talking about and why? What subjects do you know a lot …" at bounding box center [418, 190] width 374 height 36
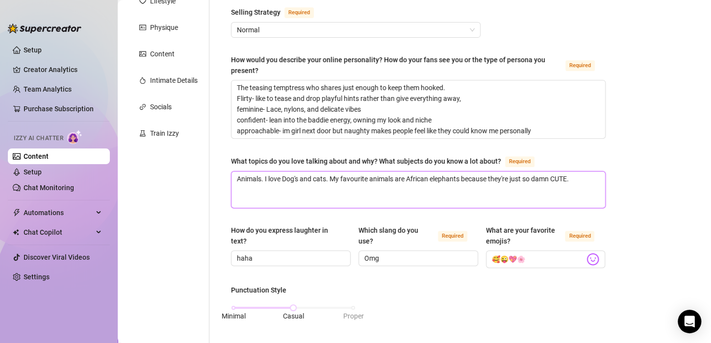
click at [333, 179] on textarea "Animals. I love Dog's and cats. My favourite animals are African elephants beca…" at bounding box center [418, 190] width 374 height 36
click at [482, 179] on textarea "Animals. I love Dog's and cats. My favourite dog breed are italian greyhounds. …" at bounding box center [418, 190] width 374 height 36
click at [559, 177] on textarea "Animals. I love Dog's and cats. My favourite dog breed are italian greyhounds. …" at bounding box center [418, 190] width 374 height 36
click at [508, 185] on textarea "Animals. I love Dog's and cats. My favourite dog breed are italian greyhounds. …" at bounding box center [418, 190] width 374 height 36
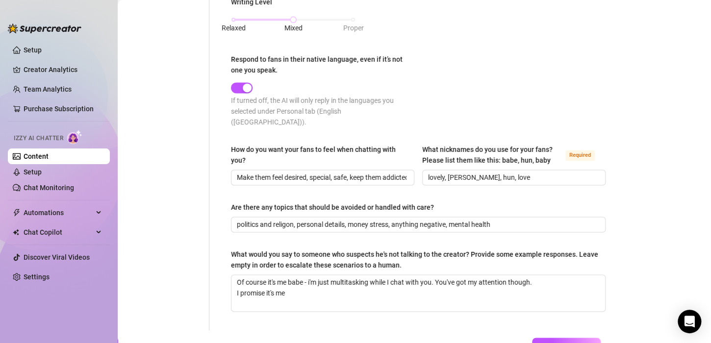
scroll to position [650, 0]
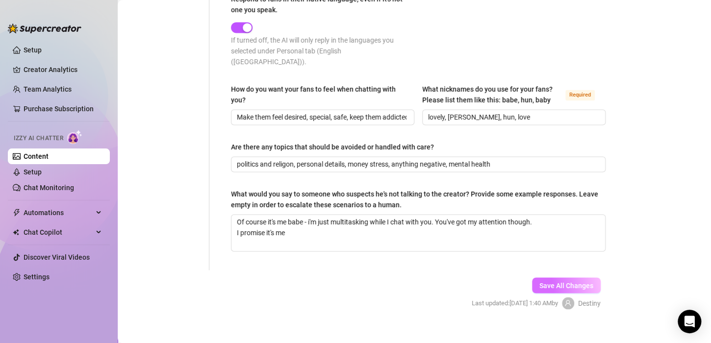
click at [541, 281] on span "Save All Changes" at bounding box center [566, 285] width 54 height 8
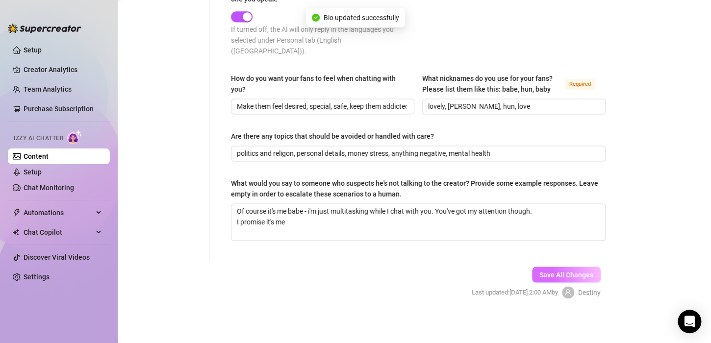
scroll to position [639, 0]
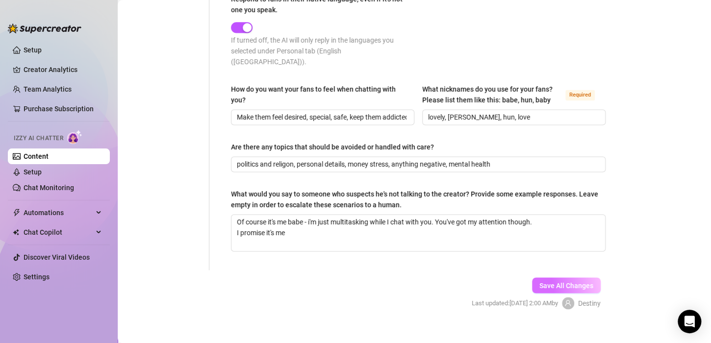
click at [544, 277] on button "Save All Changes" at bounding box center [566, 285] width 69 height 16
click at [543, 281] on span "Save All Changes" at bounding box center [566, 285] width 54 height 8
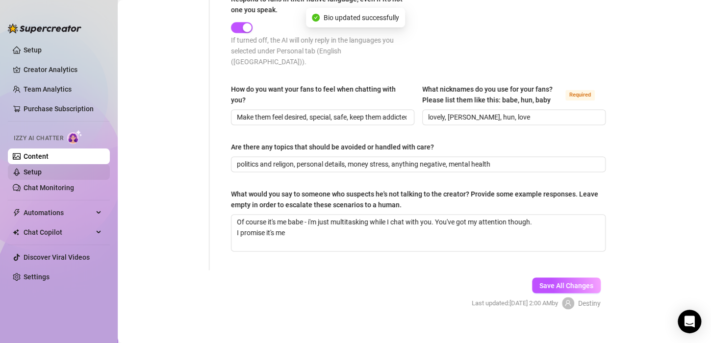
click at [42, 173] on link "Setup" at bounding box center [33, 172] width 18 height 8
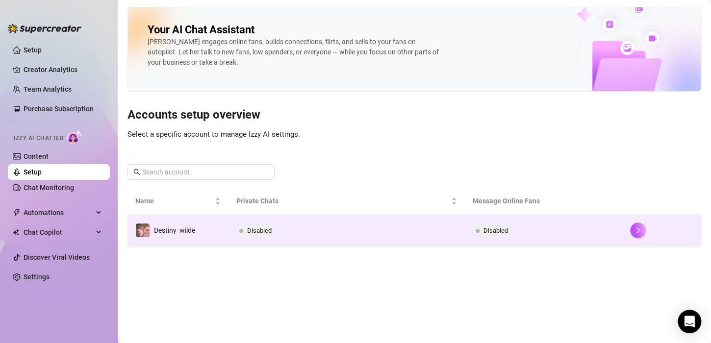
click at [246, 226] on span "Disabled" at bounding box center [255, 230] width 38 height 12
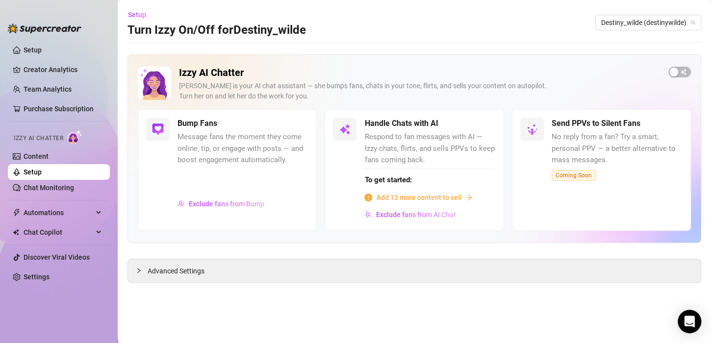
click at [456, 196] on span "Add 12 more content to sell" at bounding box center [418, 197] width 85 height 11
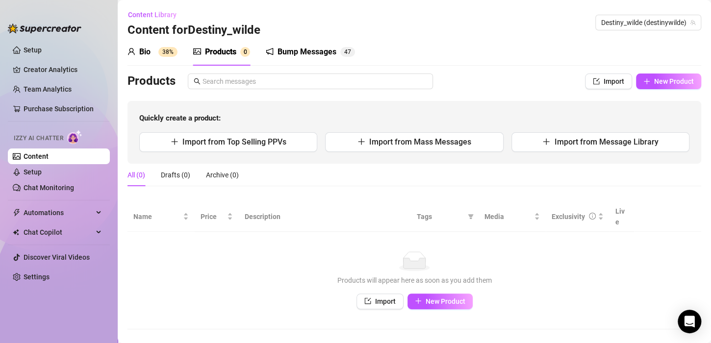
click at [133, 50] on icon "user" at bounding box center [131, 52] width 8 height 8
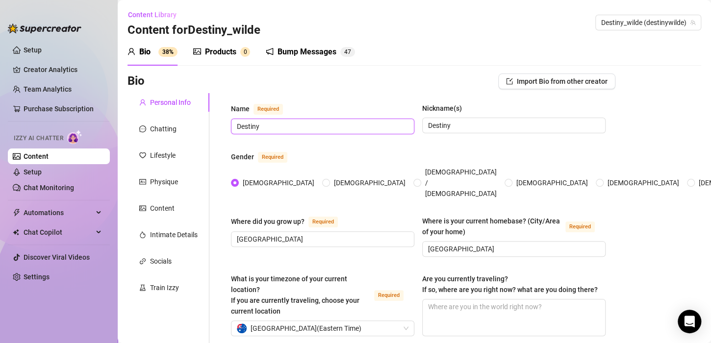
click at [288, 121] on input "Destiny" at bounding box center [322, 126] width 170 height 11
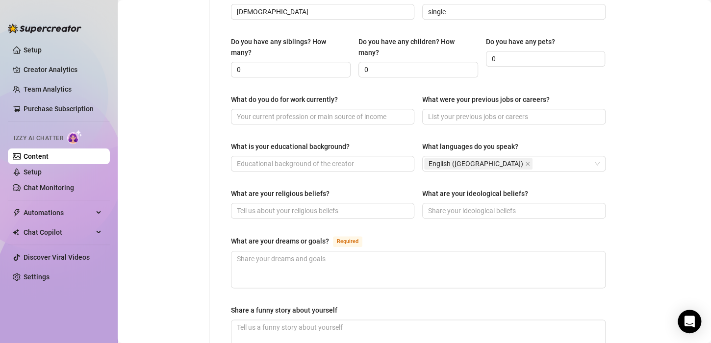
scroll to position [488, 0]
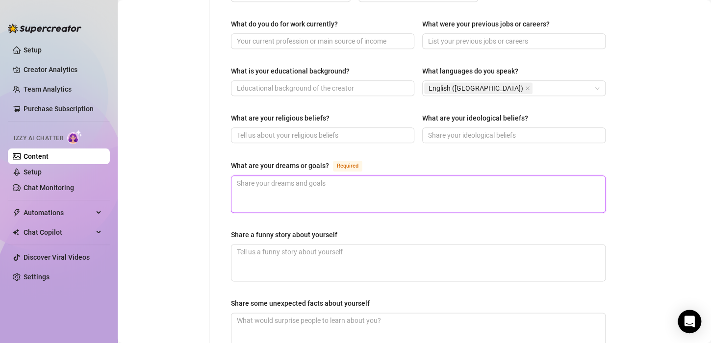
click at [271, 187] on textarea "What are your dreams or goals? Required" at bounding box center [418, 194] width 374 height 36
click at [327, 177] on textarea "I hope to one day have a pet italian greyhound" at bounding box center [418, 194] width 374 height 36
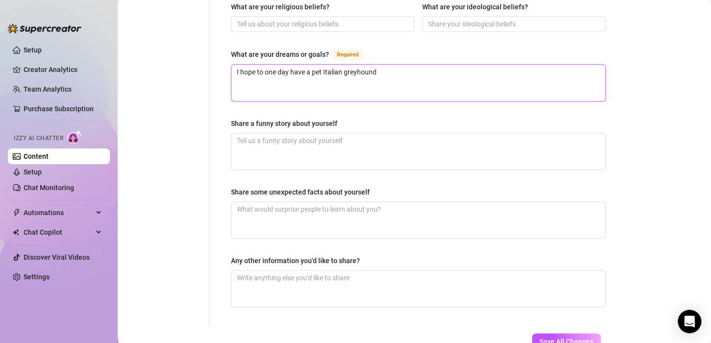
scroll to position [603, 0]
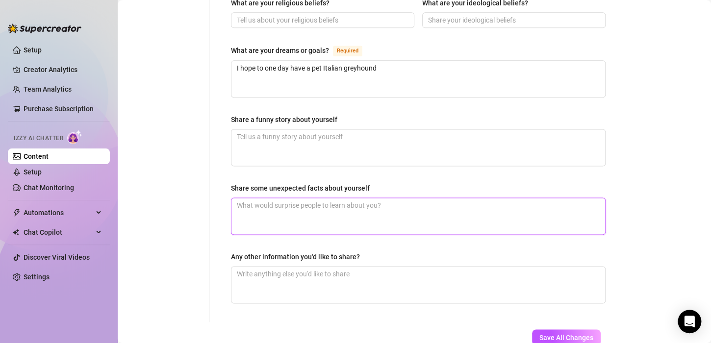
click at [258, 213] on textarea "Share some unexpected facts about yourself" at bounding box center [418, 216] width 374 height 36
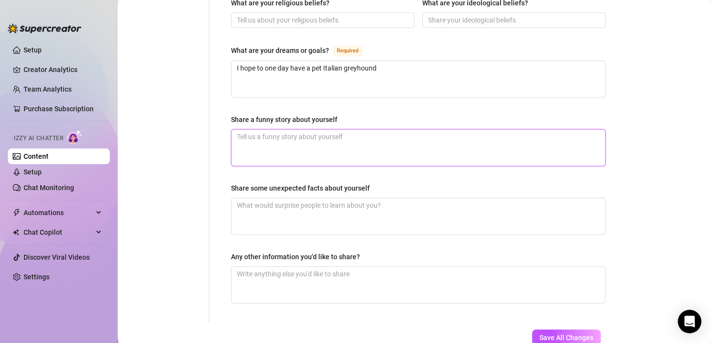
click at [251, 129] on textarea "Share a funny story about yourself" at bounding box center [418, 147] width 374 height 36
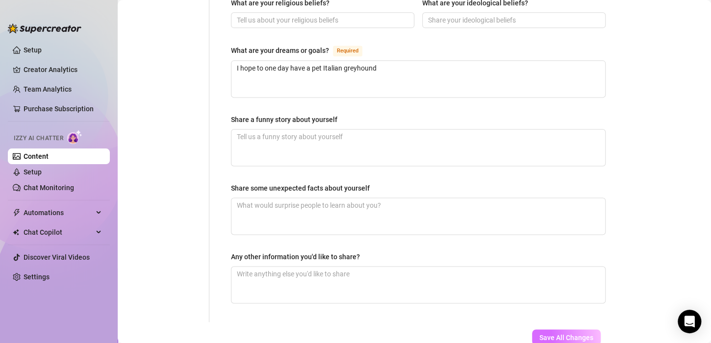
click at [547, 333] on span "Save All Changes" at bounding box center [566, 337] width 54 height 8
click at [60, 227] on span "Chat Copilot" at bounding box center [59, 232] width 70 height 16
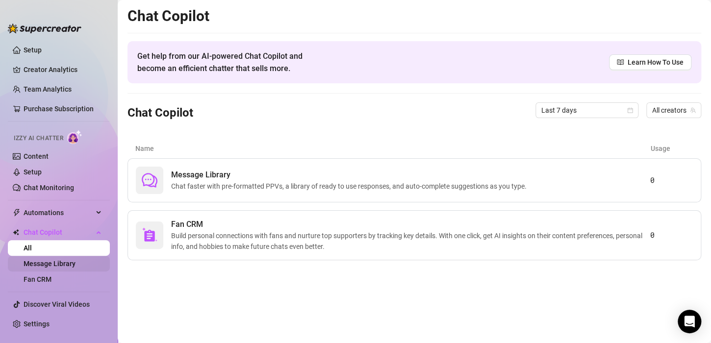
click at [63, 268] on link "Message Library" at bounding box center [50, 264] width 52 height 8
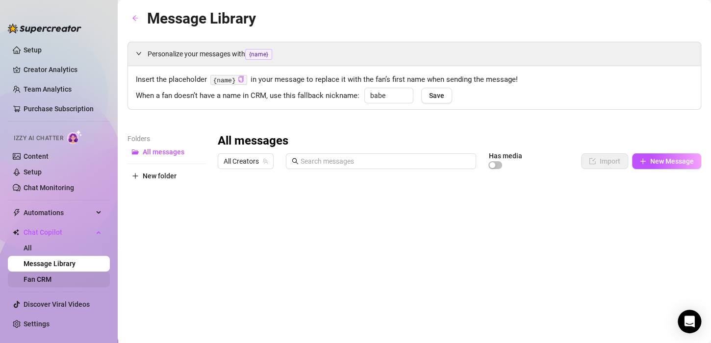
click at [51, 277] on link "Fan CRM" at bounding box center [38, 279] width 28 height 8
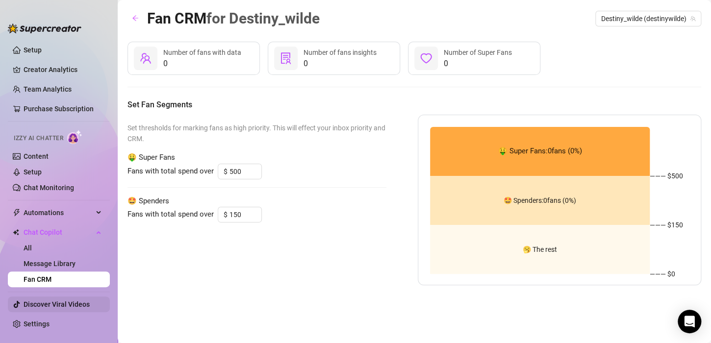
click at [45, 308] on link "Discover Viral Videos" at bounding box center [57, 304] width 66 height 8
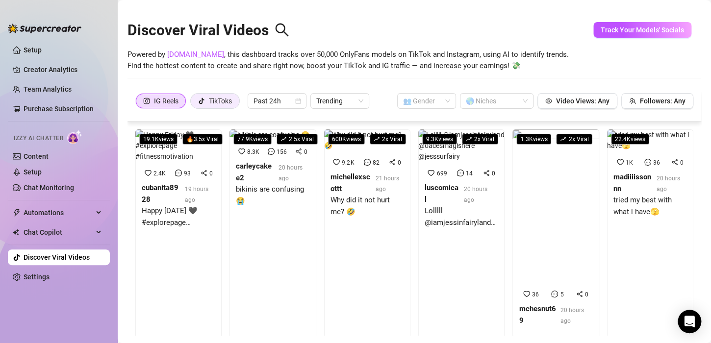
click at [214, 98] on div "TikToks" at bounding box center [220, 101] width 23 height 15
click at [193, 103] on input "TikToks" at bounding box center [193, 103] width 0 height 0
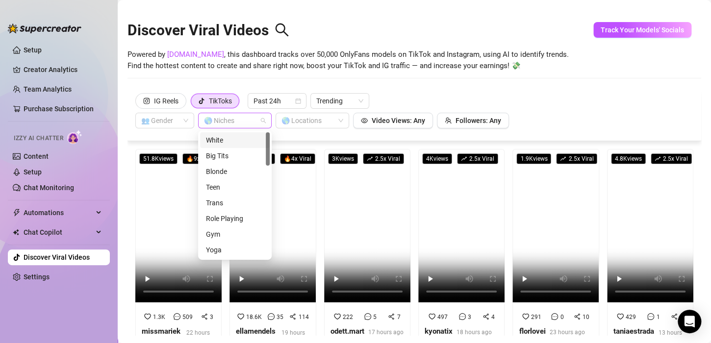
click at [249, 120] on div at bounding box center [229, 121] width 59 height 14
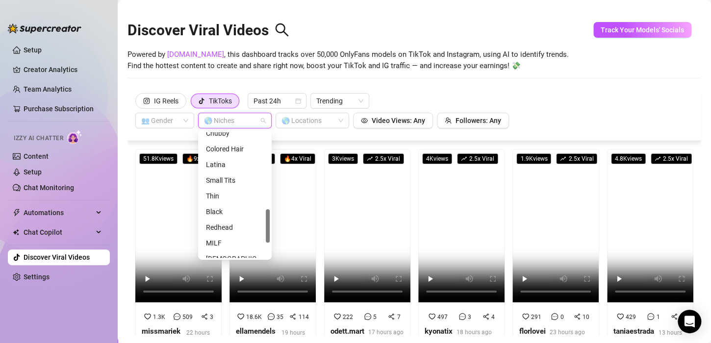
scroll to position [288, 0]
click at [227, 182] on div "Small Tits" at bounding box center [235, 181] width 58 height 11
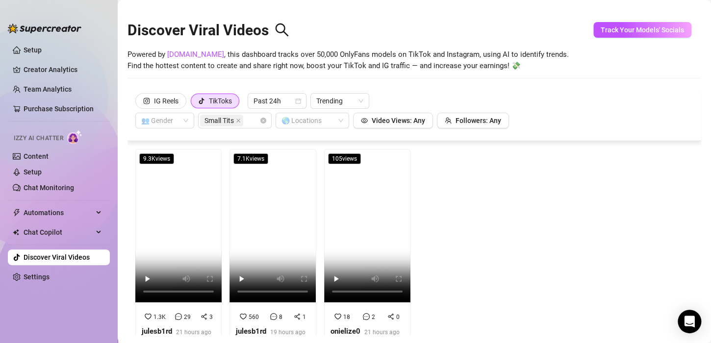
click at [467, 201] on div "9.3K views 1.3K 29 3 julesb1rd 21 hours ago Manic post of the day 7.1K views 56…" at bounding box center [414, 261] width 566 height 225
click at [237, 120] on icon "close" at bounding box center [238, 120] width 5 height 5
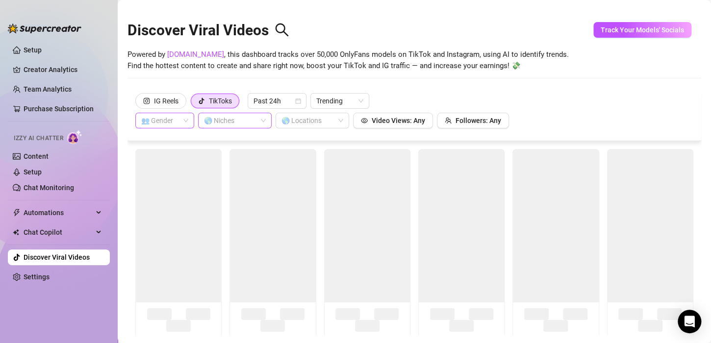
click at [170, 124] on input "search" at bounding box center [160, 120] width 38 height 15
click at [171, 141] on div "👩 [DEMOGRAPHIC_DATA]" at bounding box center [164, 140] width 43 height 11
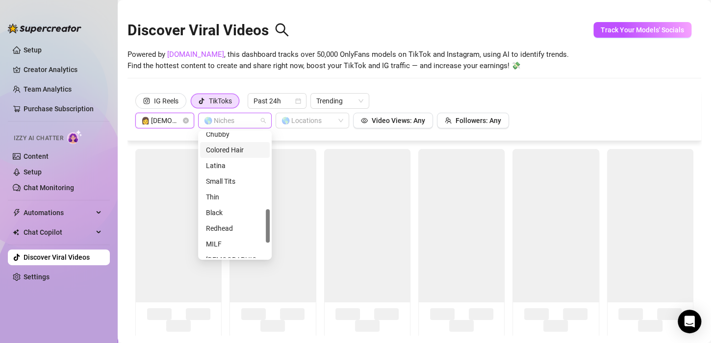
click at [254, 121] on div at bounding box center [229, 121] width 59 height 14
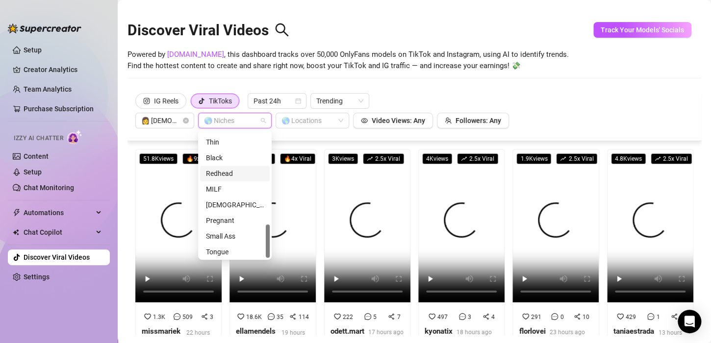
scroll to position [345, 0]
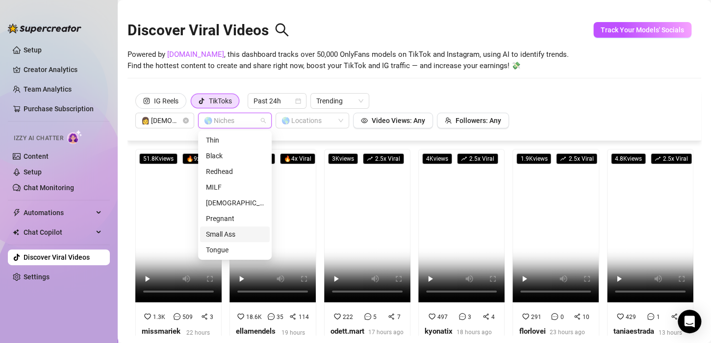
click at [213, 236] on div "Small Ass" at bounding box center [235, 234] width 58 height 11
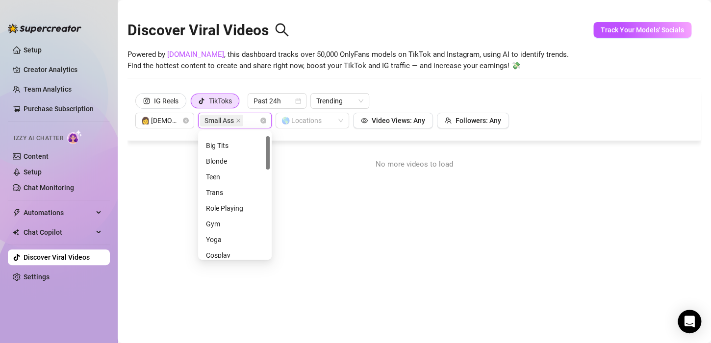
scroll to position [10, 0]
click at [230, 208] on div "Role Playing" at bounding box center [235, 208] width 58 height 11
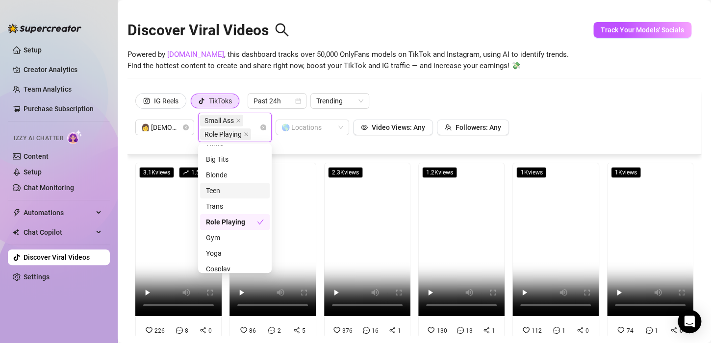
click at [222, 184] on div "Teen" at bounding box center [235, 191] width 70 height 16
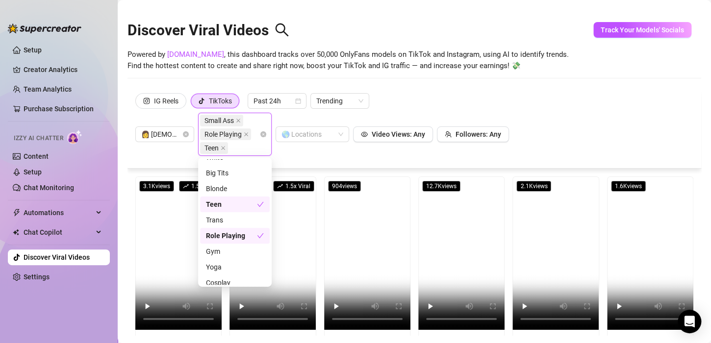
click at [240, 237] on div "Role Playing" at bounding box center [231, 235] width 51 height 11
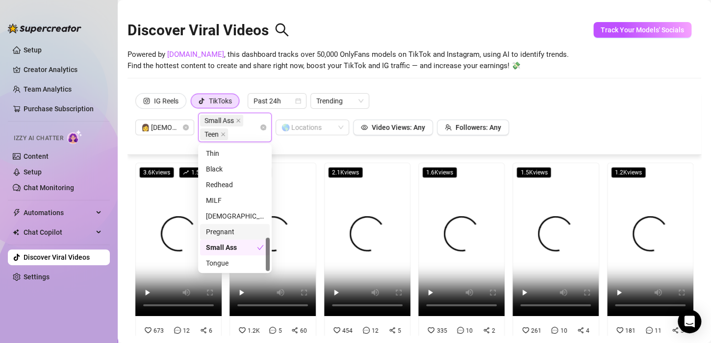
scroll to position [344, 0]
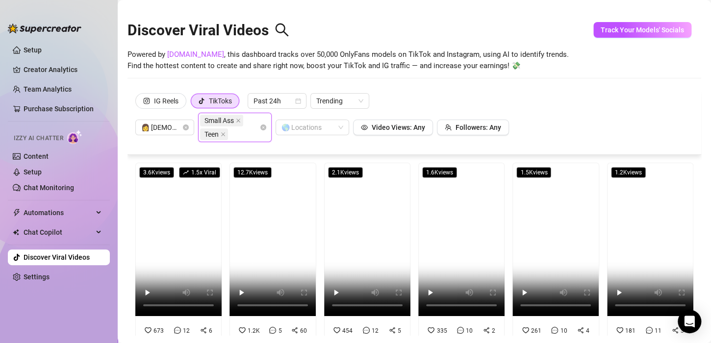
click at [131, 272] on div "3.6K views 1.5 x Viral 673 12 6 ansleypansleyyy 15 hours ago 12.7K views 1.2K 5…" at bounding box center [413, 245] width 573 height 180
